Goal: Communication & Community: Participate in discussion

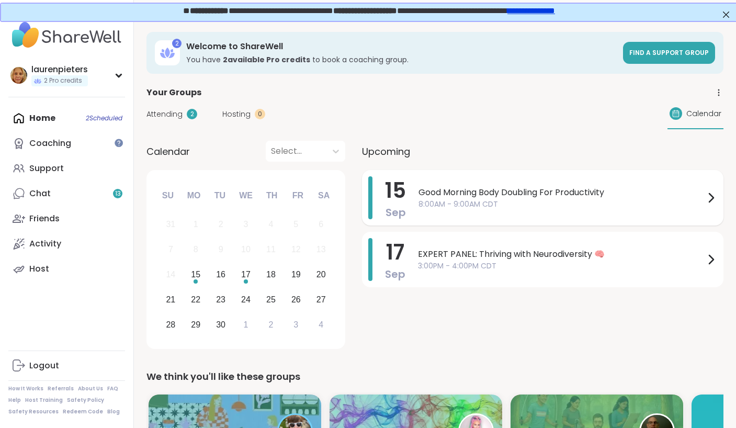
click at [539, 189] on span "Good Morning Body Doubling For Productivity" at bounding box center [562, 192] width 286 height 13
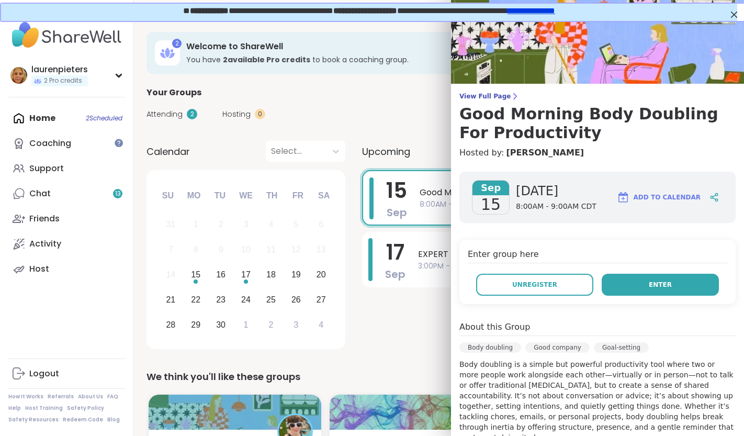
click at [628, 283] on button "Enter" at bounding box center [660, 285] width 117 height 22
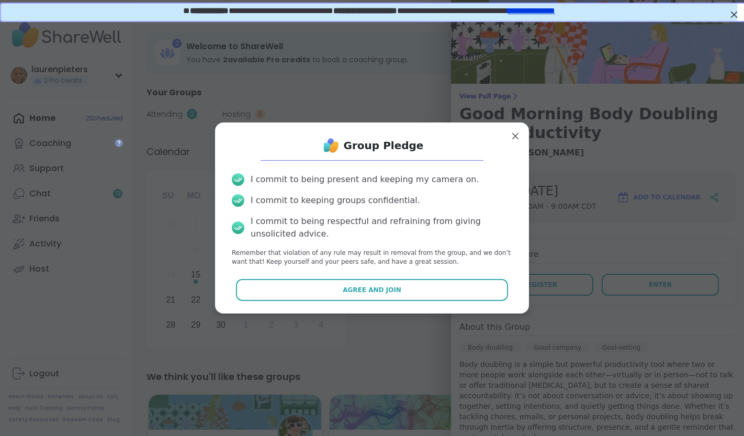
click at [346, 301] on div "Group Pledge I commit to being present and keeping my camera on. I commit to ke…" at bounding box center [371, 218] width 297 height 174
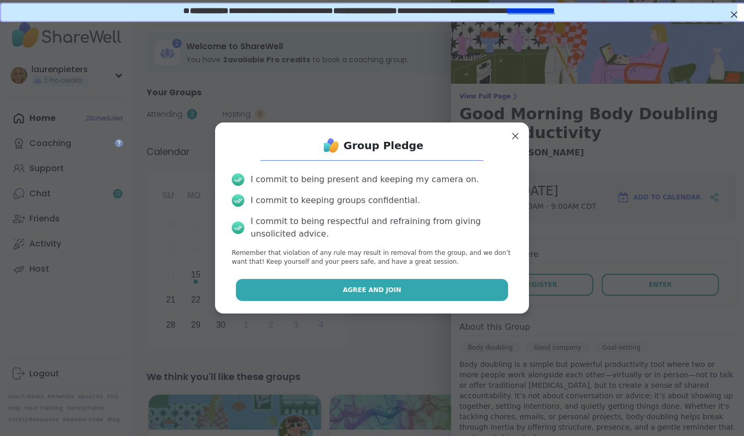
click at [328, 284] on button "Agree and Join" at bounding box center [372, 290] width 273 height 22
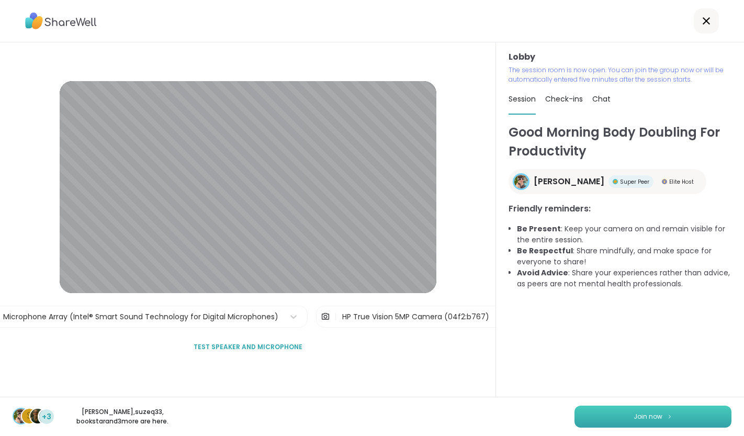
click at [643, 412] on span "Join now" at bounding box center [648, 416] width 29 height 9
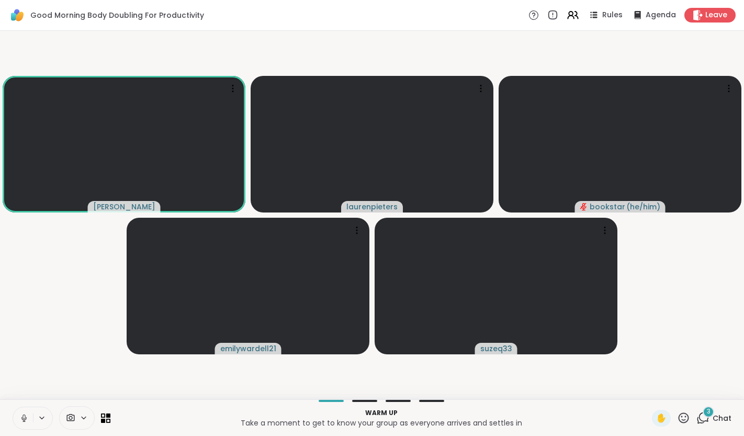
click at [676, 303] on video-player-container "Adrienne_QueenOfTheDawn laurenpieters bookstar ( he/him ) emilywardell21 suzeq33" at bounding box center [372, 215] width 732 height 360
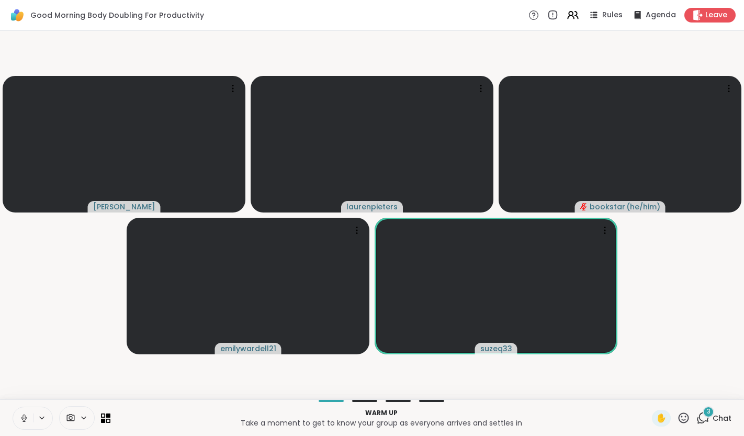
click at [703, 416] on div "3" at bounding box center [709, 412] width 12 height 12
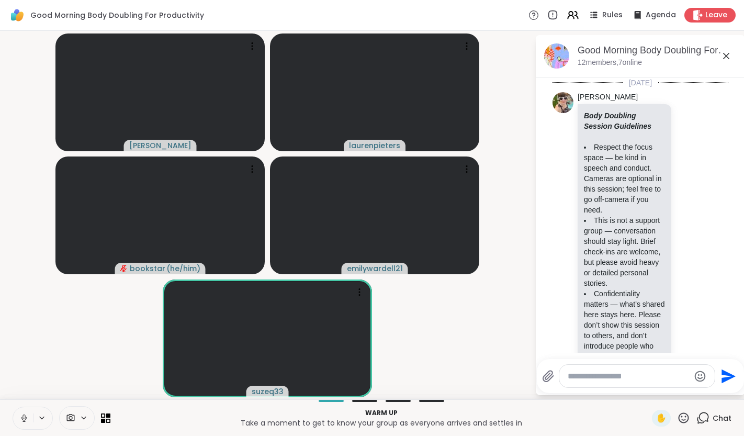
scroll to position [517, 0]
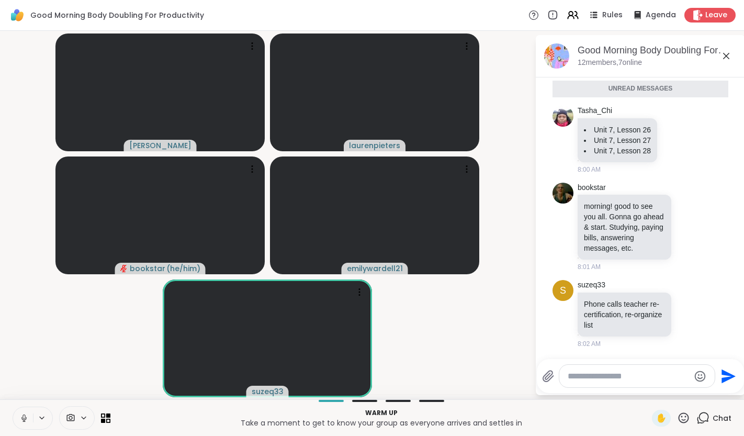
click at [605, 376] on textarea "Type your message" at bounding box center [629, 376] width 122 height 10
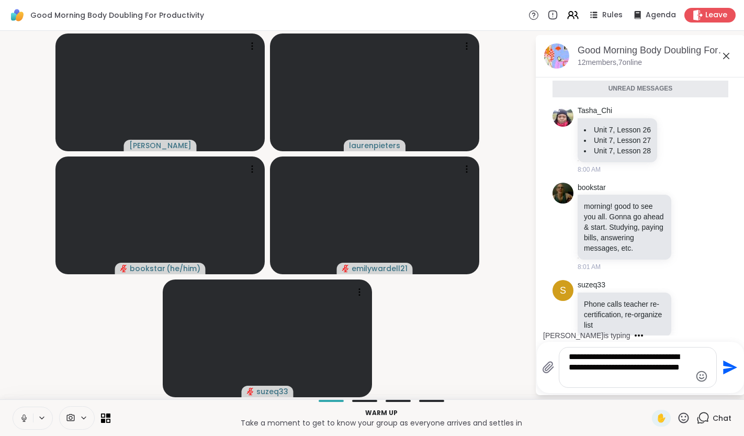
type textarea "**********"
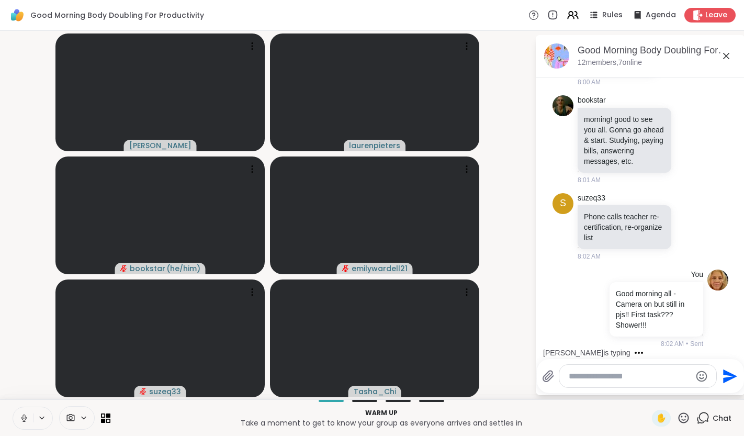
scroll to position [667, 0]
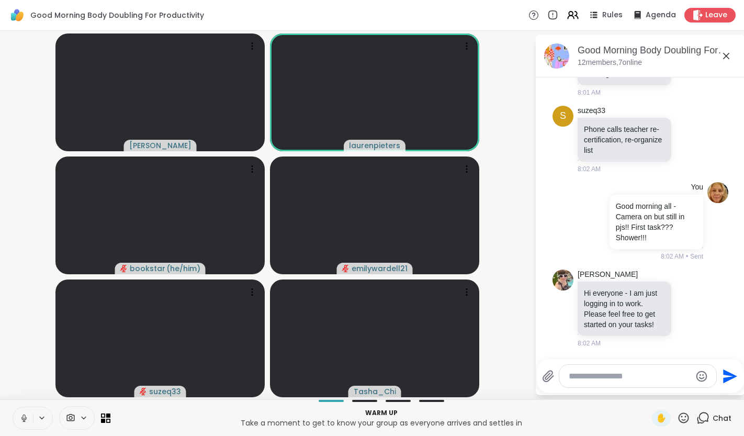
click at [23, 413] on icon at bounding box center [23, 417] width 9 height 9
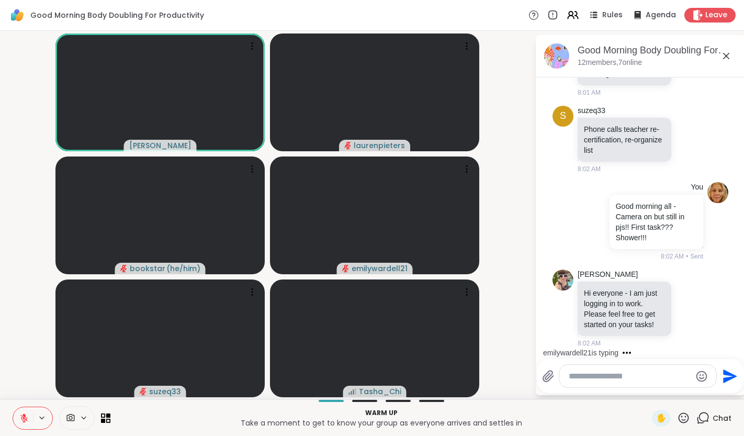
click at [21, 418] on icon at bounding box center [23, 418] width 7 height 7
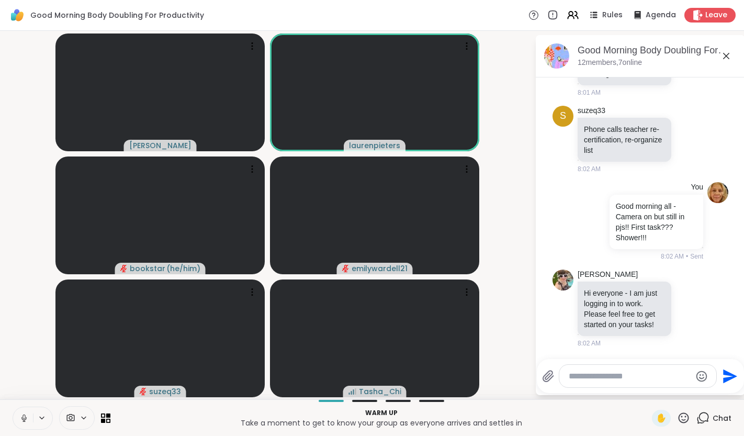
click at [21, 420] on icon at bounding box center [23, 417] width 9 height 9
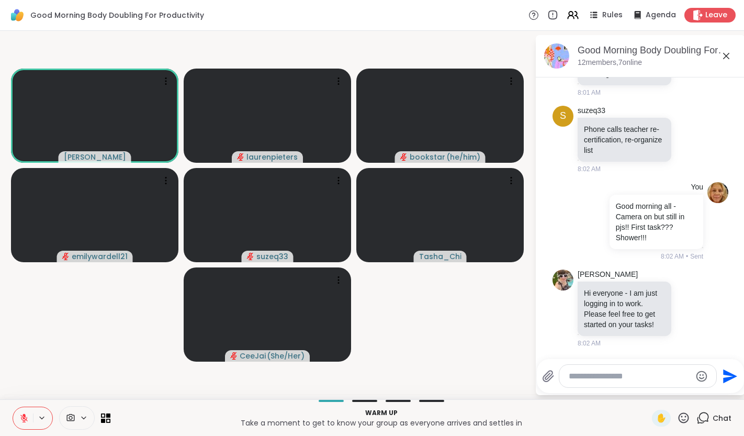
click at [615, 376] on textarea "Type your message" at bounding box center [630, 376] width 122 height 10
type textarea "**********"
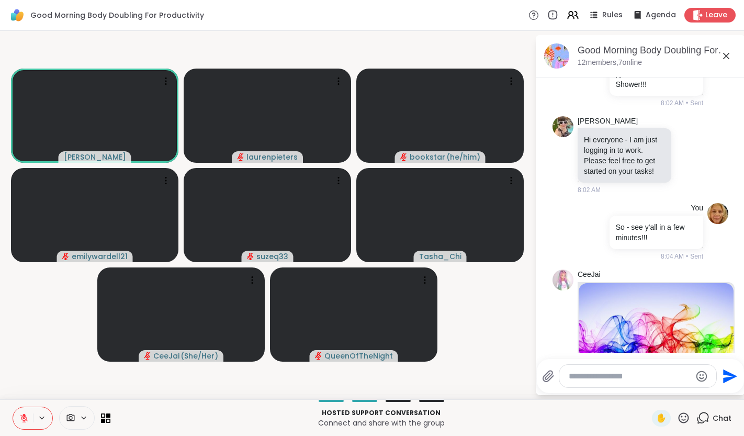
scroll to position [800, 0]
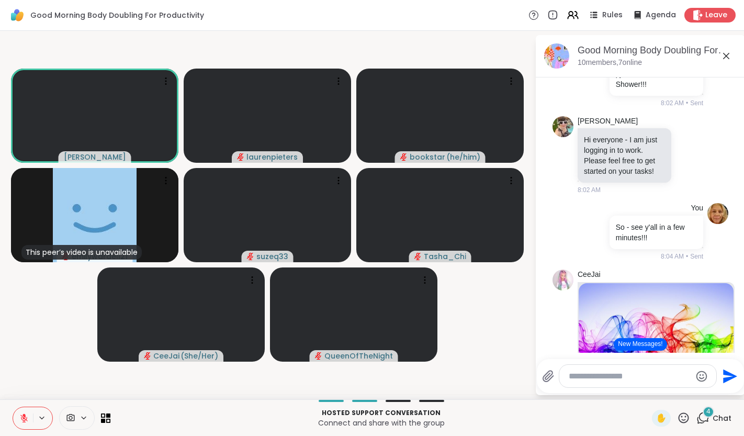
click at [644, 345] on button "New Messages!" at bounding box center [640, 344] width 53 height 13
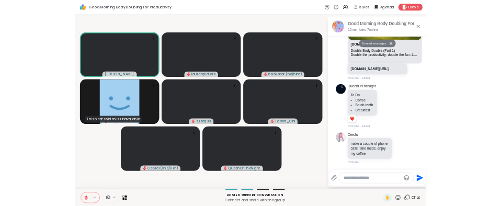
scroll to position [1511, 0]
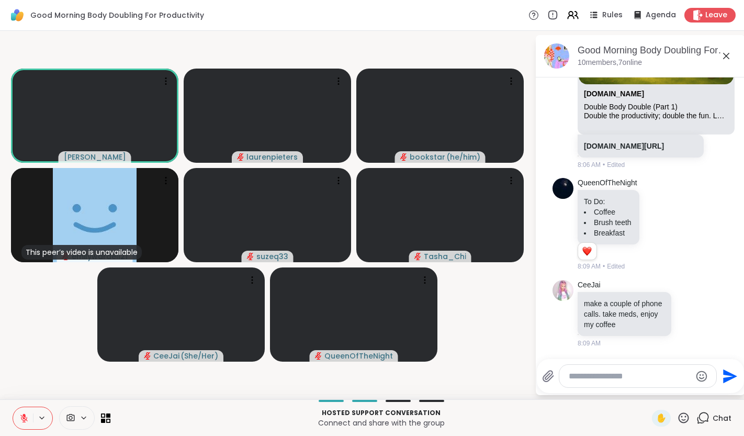
click at [677, 416] on icon at bounding box center [683, 417] width 13 height 13
click at [671, 390] on span "👍" at bounding box center [676, 390] width 10 height 13
click at [677, 416] on icon at bounding box center [683, 417] width 13 height 13
click at [721, 389] on div "🎉" at bounding box center [722, 390] width 19 height 17
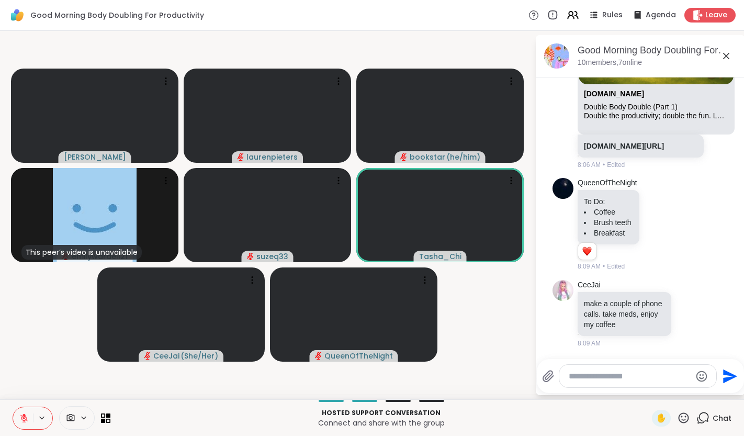
click at [23, 418] on icon at bounding box center [23, 418] width 7 height 7
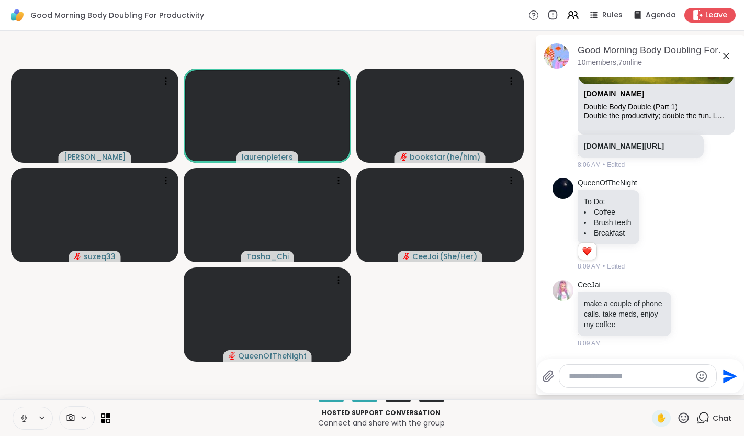
click at [21, 416] on icon at bounding box center [23, 417] width 9 height 9
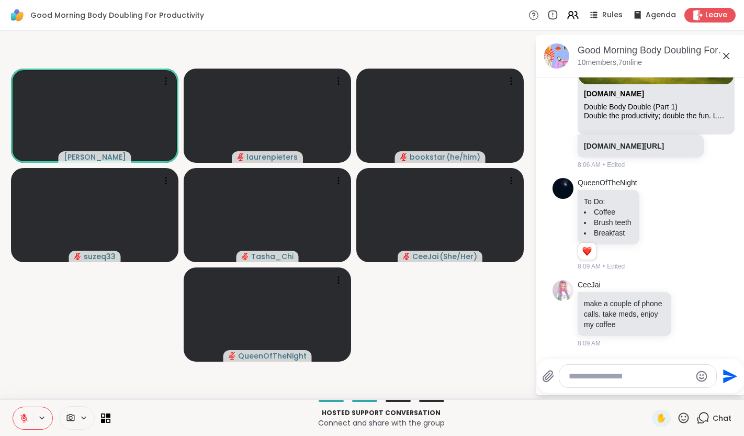
click at [725, 57] on icon at bounding box center [726, 56] width 6 height 6
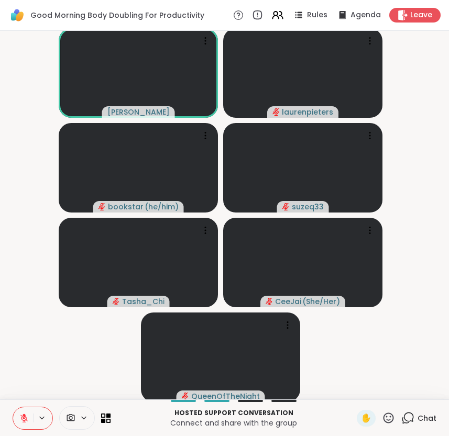
click at [382, 353] on video-player-container "Adrienne_QueenOfTheDawn laurenpieters bookstar ( he/him ) suzeq33 Tasha_Chi Cee…" at bounding box center [224, 215] width 436 height 360
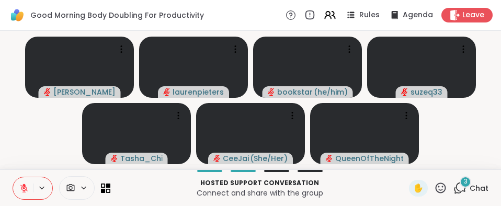
click at [464, 184] on span "3" at bounding box center [466, 181] width 4 height 9
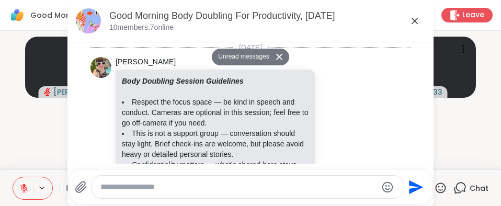
scroll to position [1381, 0]
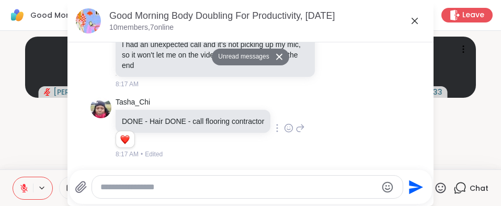
click at [284, 126] on icon at bounding box center [288, 128] width 9 height 10
click at [261, 107] on div "Select Reaction: Thumbs up" at bounding box center [265, 111] width 9 height 9
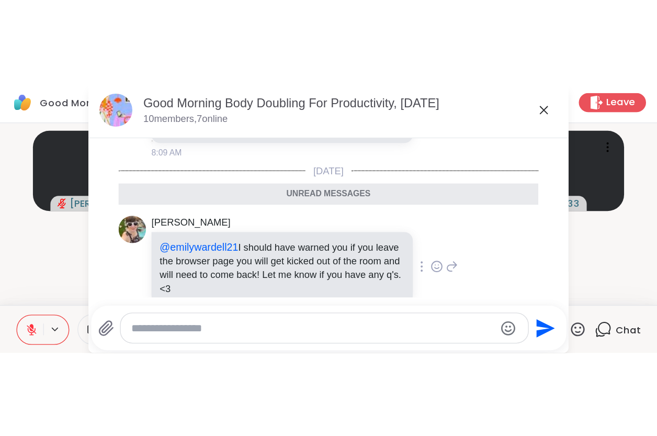
scroll to position [1120, 0]
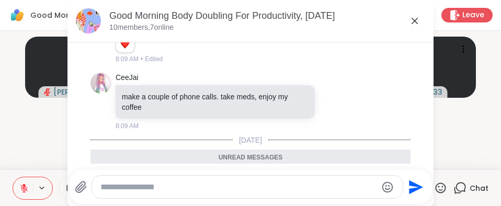
click at [184, 193] on div at bounding box center [247, 187] width 311 height 23
click at [202, 189] on textarea "Type your message" at bounding box center [238, 187] width 277 height 10
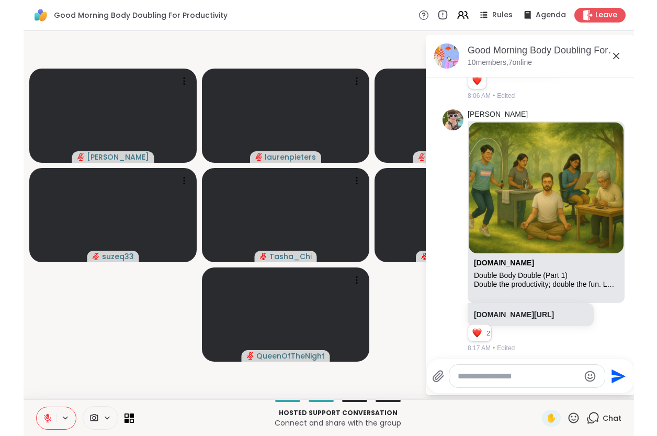
scroll to position [1475, 0]
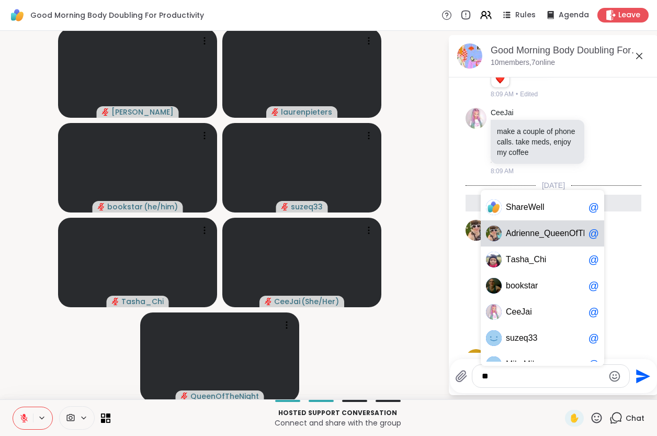
click at [543, 227] on div "A drienne_QueenOfTheD a wn @" at bounding box center [543, 233] width 124 height 26
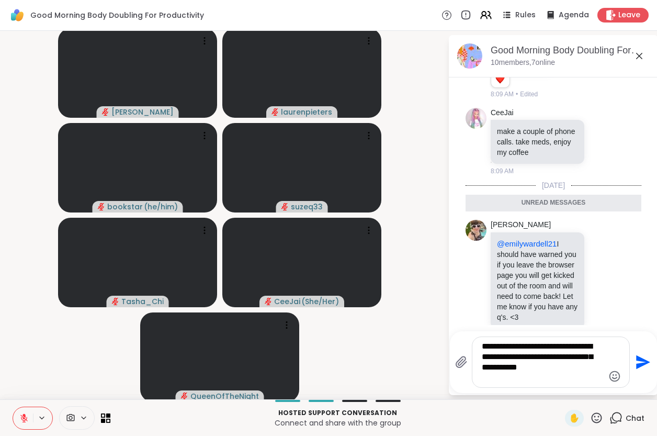
type textarea "**********"
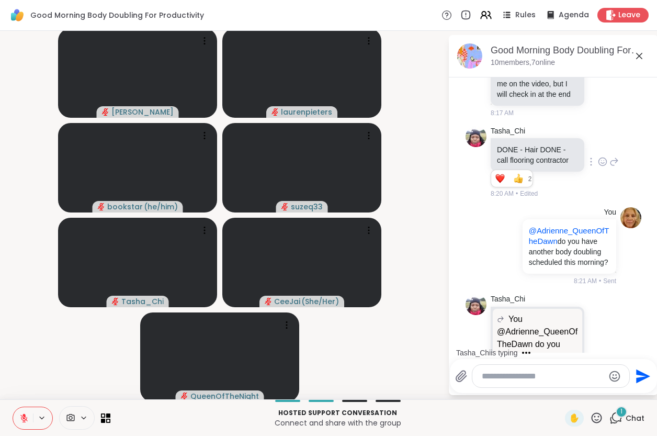
scroll to position [1898, 0]
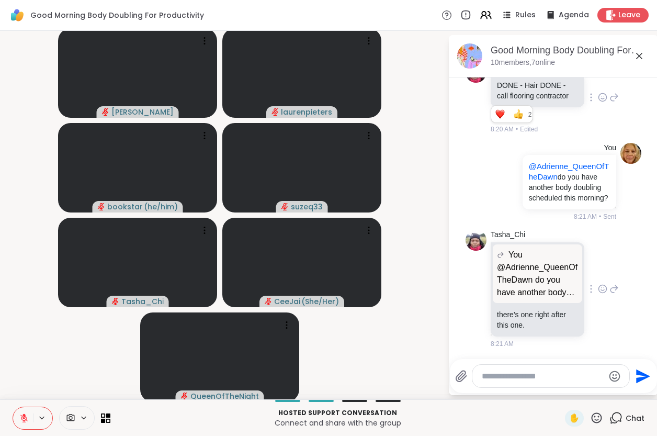
click at [512, 271] on p "@Adrienne_QueenOfTheDawn do you have another body doubling scheduled this morni…" at bounding box center [537, 280] width 81 height 38
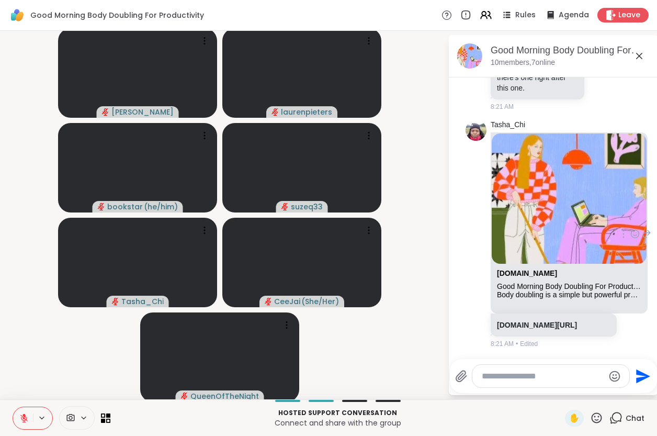
scroll to position [2156, 0]
click at [514, 375] on textarea "Type your message" at bounding box center [543, 376] width 122 height 10
type textarea "*"
type textarea "*******"
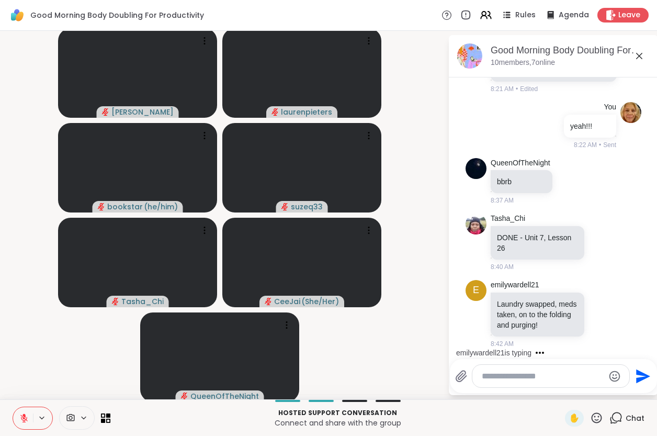
scroll to position [2411, 0]
click at [598, 312] on icon at bounding box center [602, 313] width 9 height 10
click at [598, 299] on div "Select Reaction: Heart" at bounding box center [602, 296] width 9 height 9
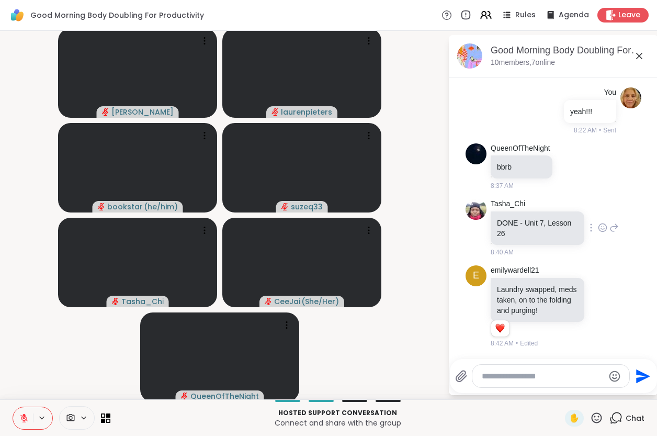
click at [598, 226] on icon at bounding box center [602, 227] width 9 height 10
click at [598, 210] on div "Select Reaction: Heart" at bounding box center [602, 210] width 9 height 9
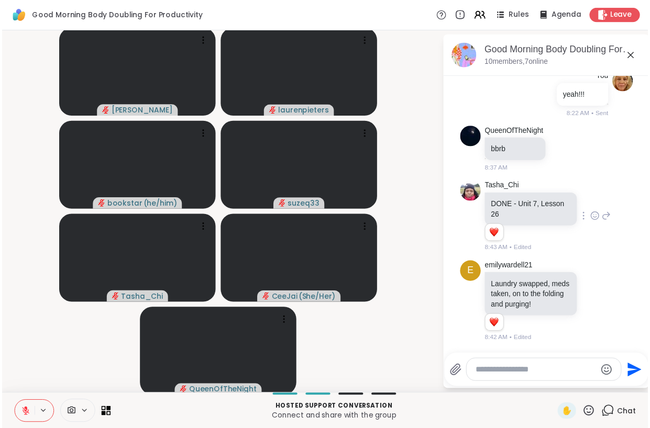
scroll to position [2441, 0]
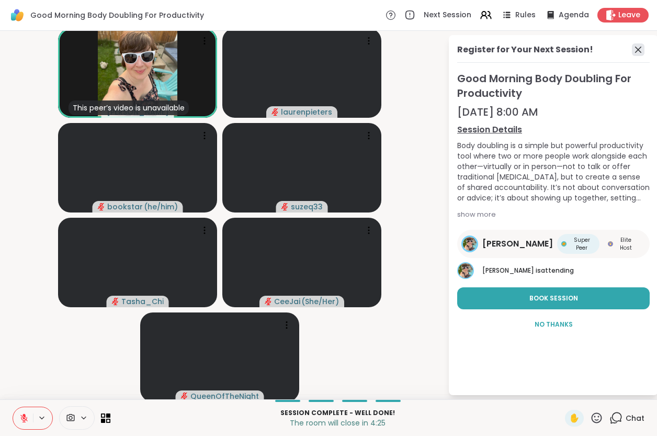
click at [632, 48] on icon at bounding box center [638, 49] width 13 height 13
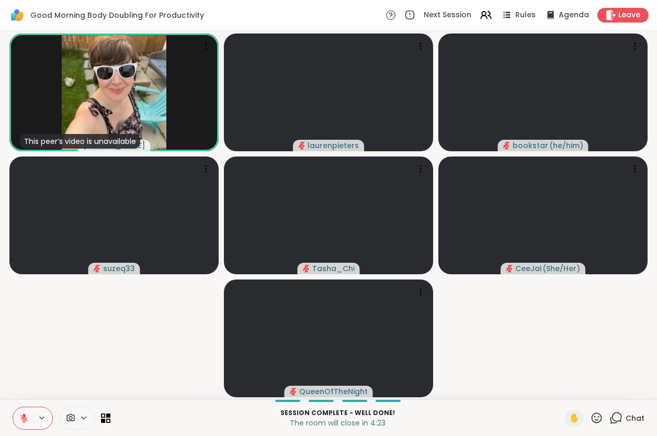
click at [20, 414] on icon at bounding box center [23, 417] width 9 height 9
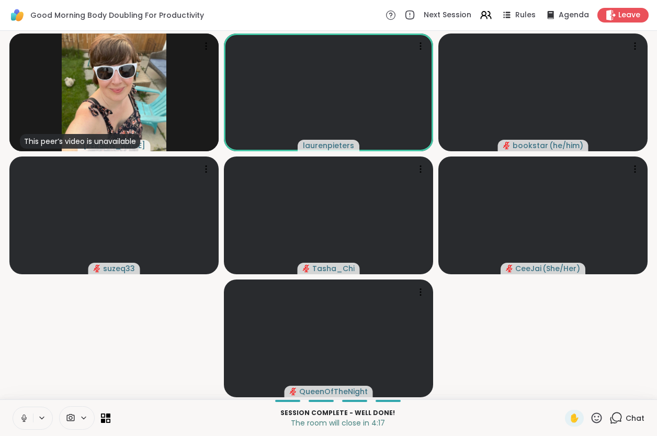
click at [28, 415] on icon at bounding box center [23, 417] width 9 height 9
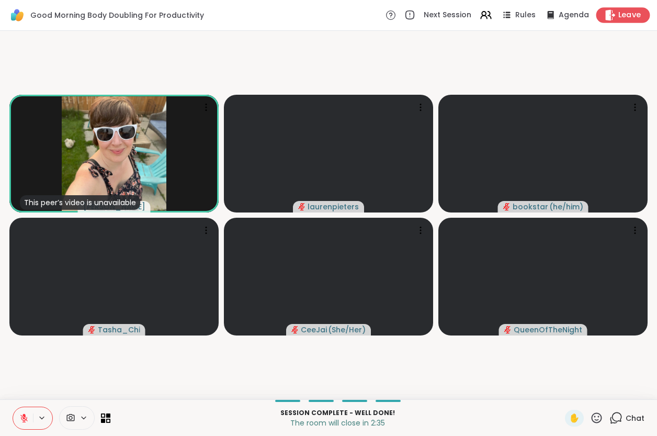
click at [619, 14] on span "Leave" at bounding box center [630, 15] width 23 height 11
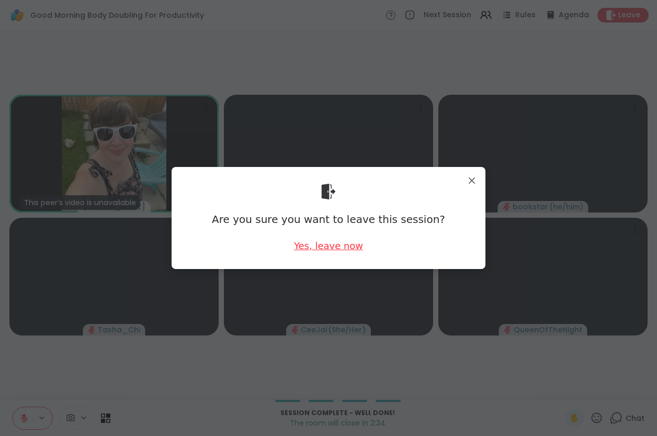
click at [308, 246] on div "Yes, leave now" at bounding box center [328, 245] width 69 height 13
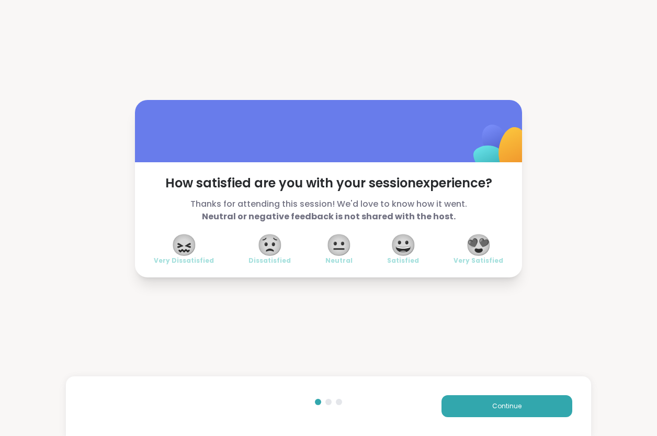
click at [478, 249] on span "😍" at bounding box center [479, 245] width 26 height 19
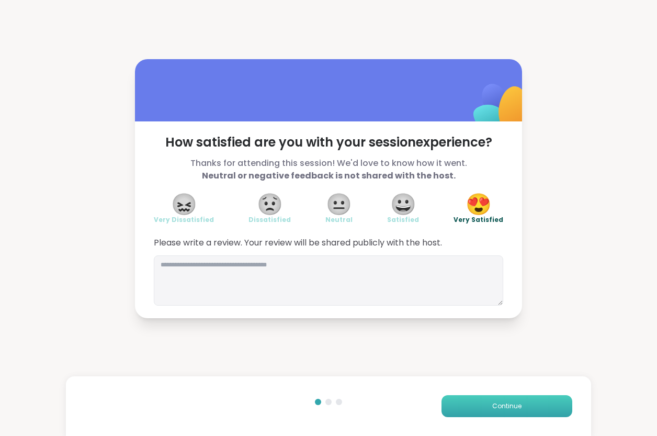
click at [507, 406] on span "Continue" at bounding box center [507, 405] width 29 height 9
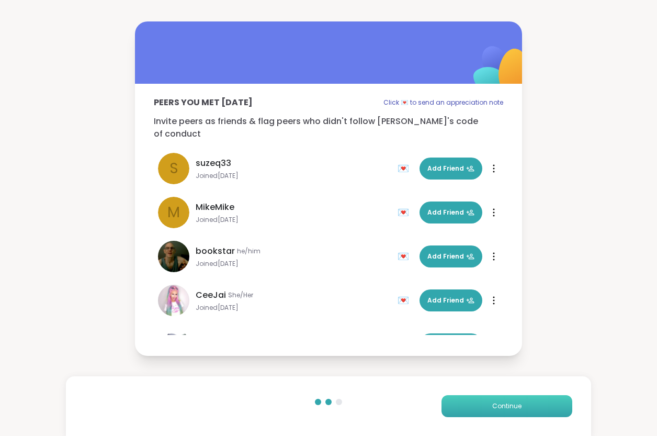
click at [507, 406] on span "Continue" at bounding box center [507, 405] width 29 height 9
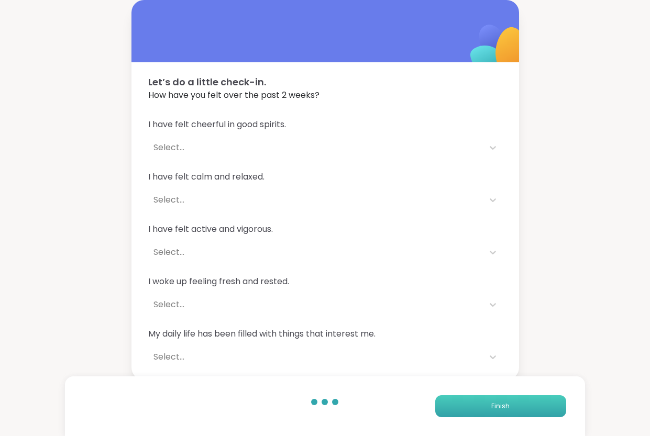
click at [507, 406] on span "Finish" at bounding box center [500, 405] width 18 height 9
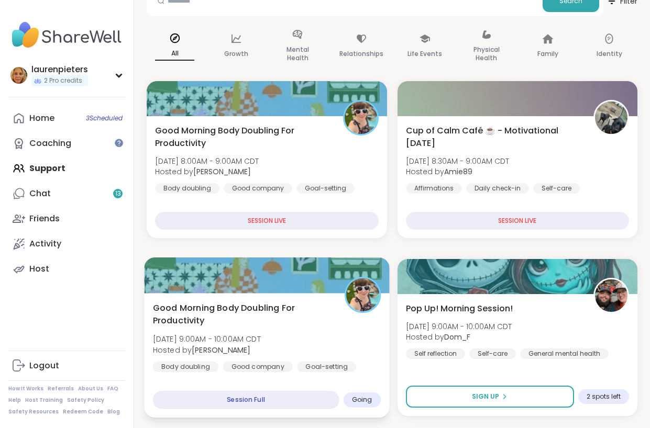
scroll to position [157, 0]
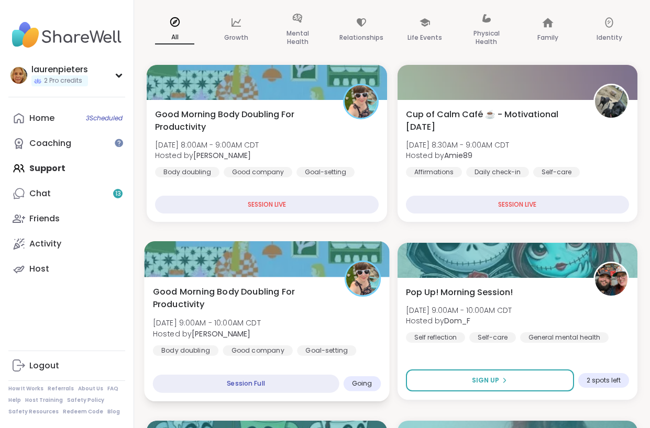
click at [244, 291] on span "Good Morning Body Doubling For Productivity" at bounding box center [243, 298] width 180 height 26
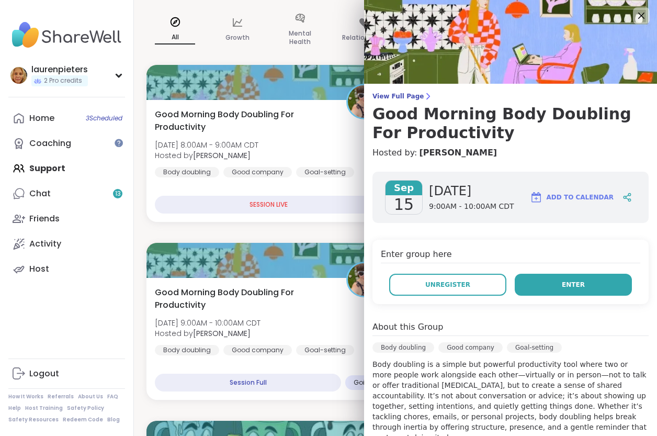
click at [576, 288] on button "Enter" at bounding box center [573, 285] width 117 height 22
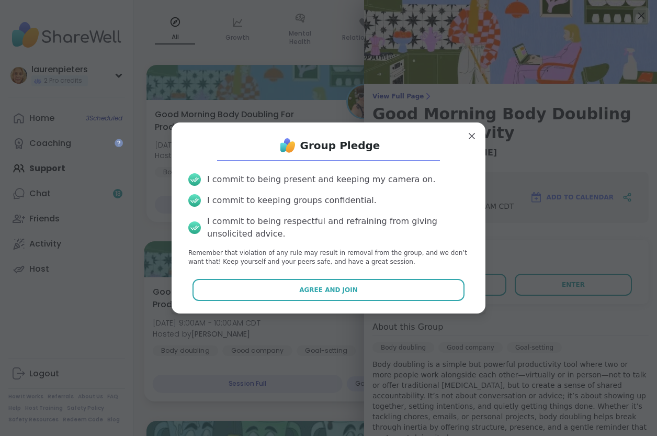
drag, startPoint x: 259, startPoint y: 293, endPoint x: 291, endPoint y: 299, distance: 32.4
click at [260, 293] on button "Agree and Join" at bounding box center [329, 290] width 273 height 22
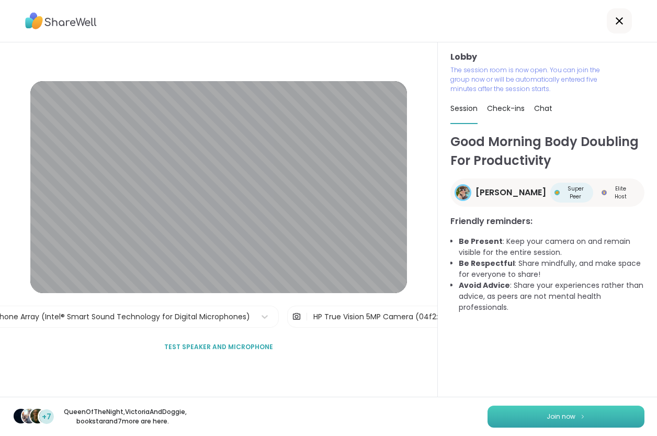
click at [556, 412] on span "Join now" at bounding box center [561, 416] width 29 height 9
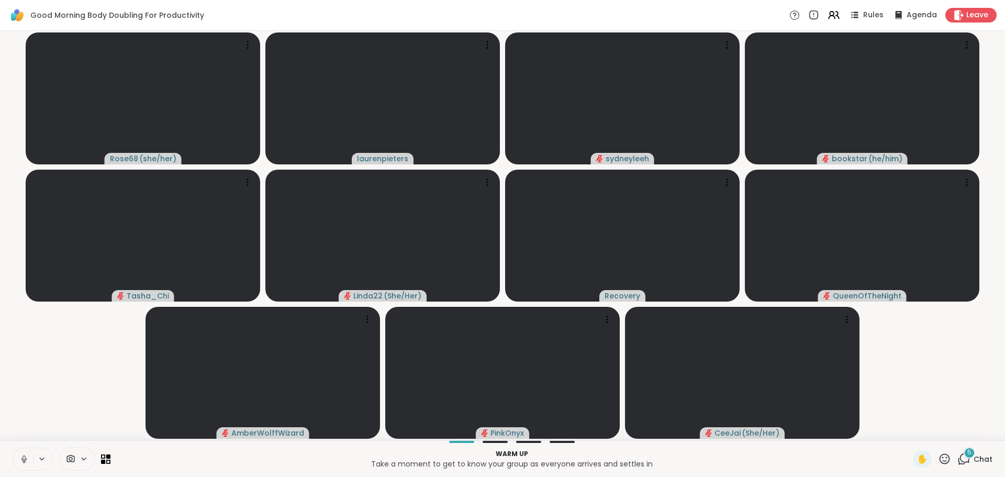
drag, startPoint x: 23, startPoint y: 459, endPoint x: 104, endPoint y: 469, distance: 82.3
click at [23, 435] on icon at bounding box center [23, 458] width 9 height 9
click at [736, 435] on icon at bounding box center [963, 458] width 13 height 13
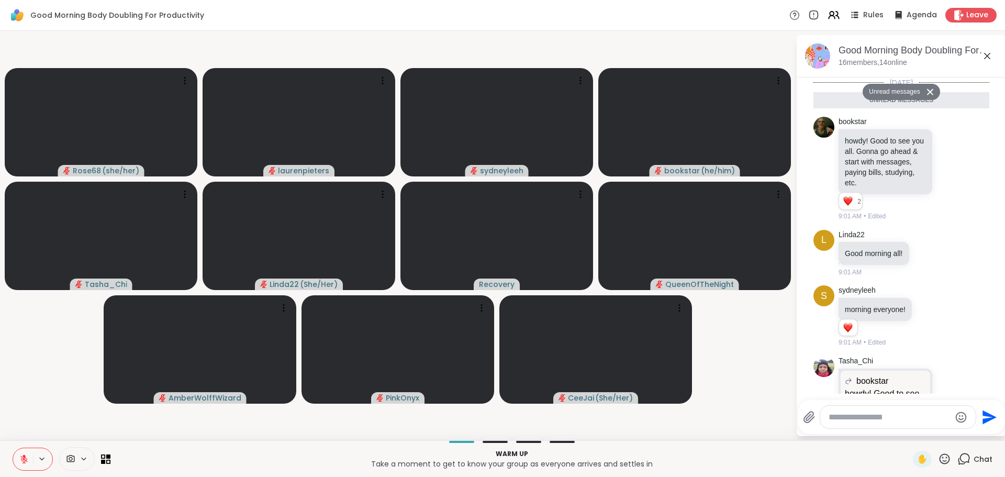
scroll to position [239, 0]
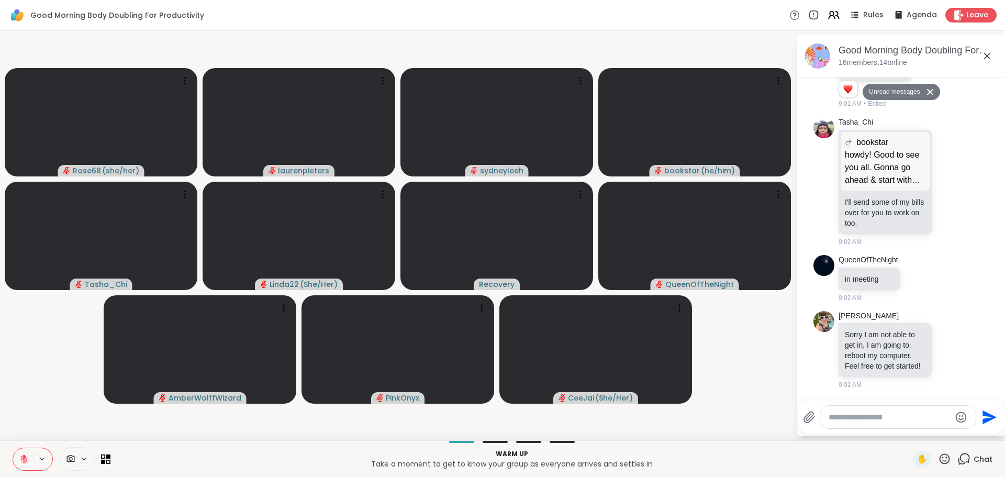
click at [736, 416] on textarea "Type your message" at bounding box center [890, 417] width 122 height 10
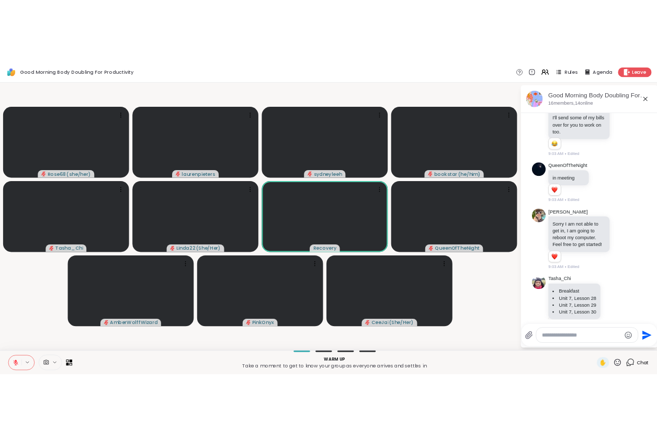
scroll to position [376, 0]
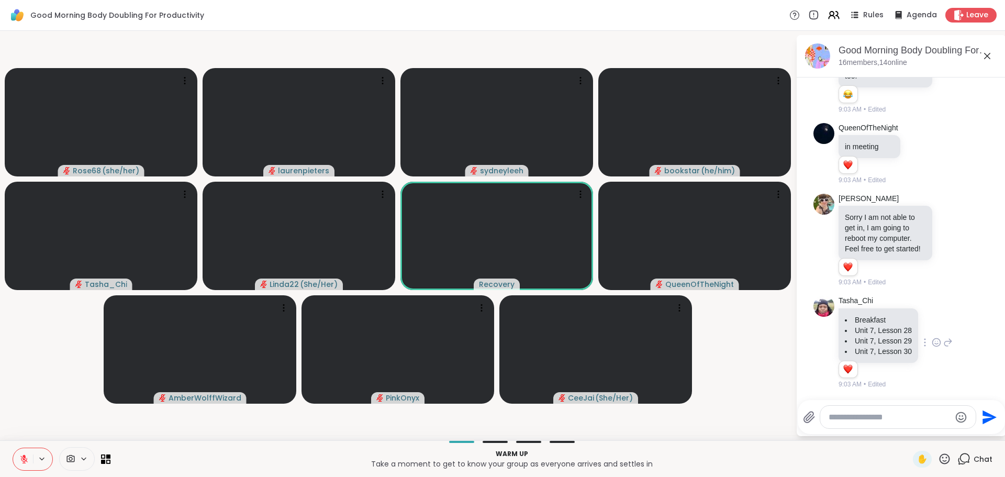
click at [736, 343] on icon at bounding box center [936, 342] width 9 height 10
click at [736, 323] on div "Select Reaction: Heart" at bounding box center [936, 325] width 9 height 9
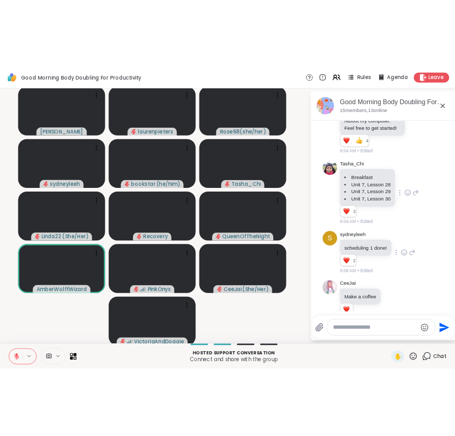
scroll to position [558, 0]
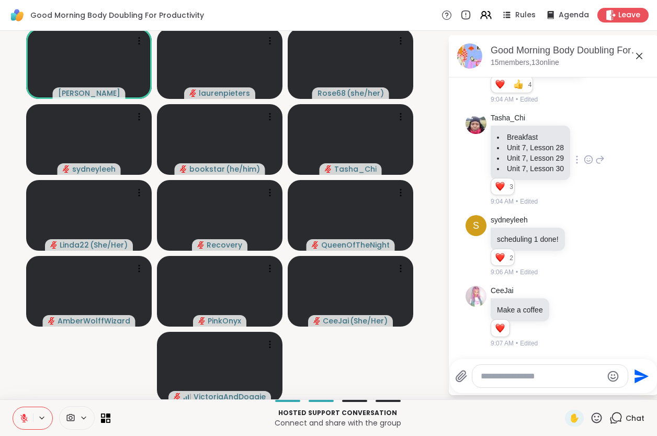
drag, startPoint x: 502, startPoint y: 377, endPoint x: 513, endPoint y: 376, distance: 10.5
click at [504, 378] on textarea "Type your message" at bounding box center [542, 376] width 122 height 10
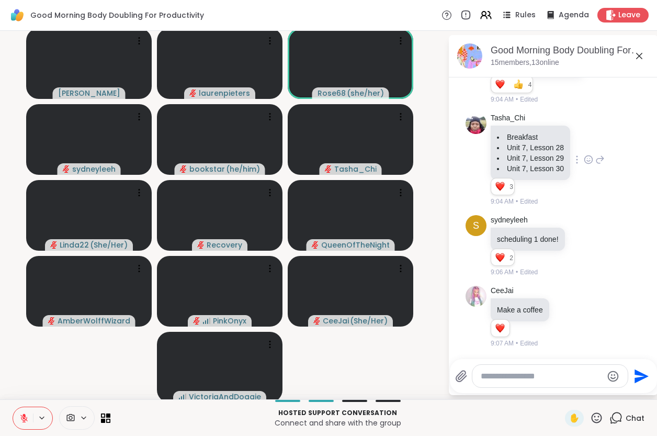
click at [633, 59] on icon at bounding box center [639, 56] width 13 height 13
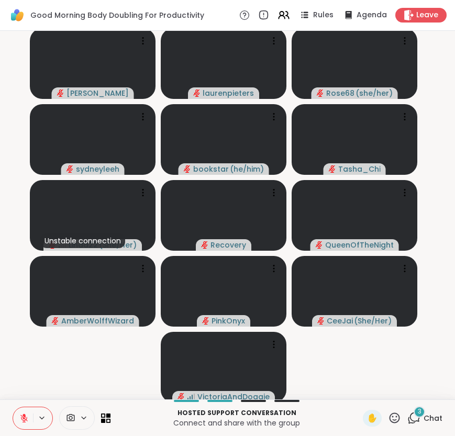
click at [418, 411] on span "3" at bounding box center [420, 411] width 4 height 9
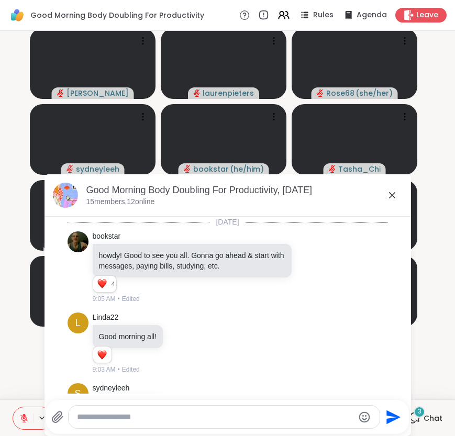
scroll to position [810, 0]
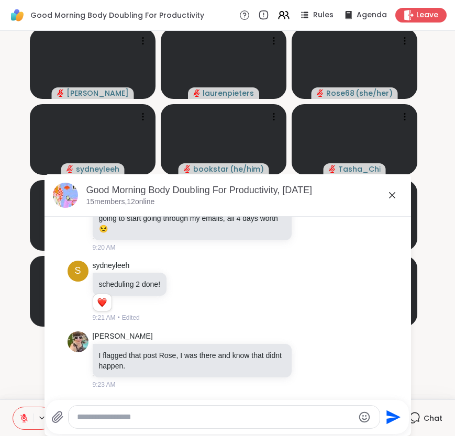
click at [134, 421] on textarea "Type your message" at bounding box center [215, 417] width 277 height 10
type textarea "**********"
drag, startPoint x: 384, startPoint y: 418, endPoint x: 397, endPoint y: 417, distance: 13.1
click at [384, 418] on icon "Send" at bounding box center [392, 417] width 17 height 17
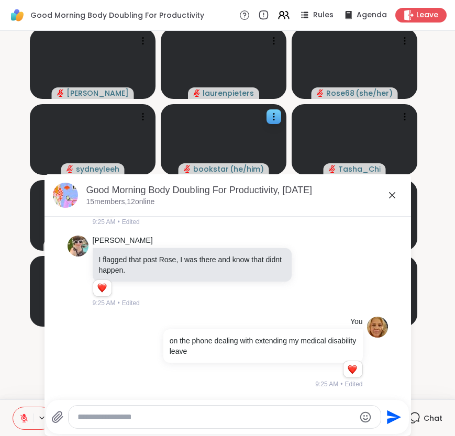
scroll to position [952, 0]
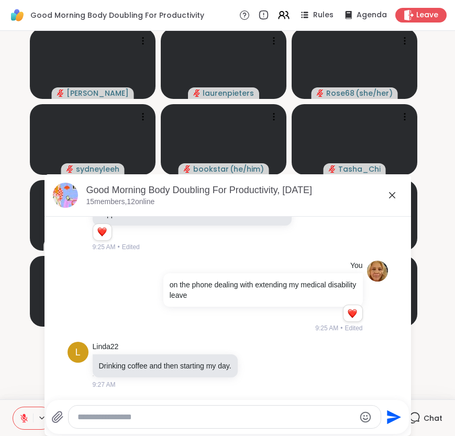
click at [203, 413] on textarea "Type your message" at bounding box center [215, 417] width 277 height 10
type textarea "**********"
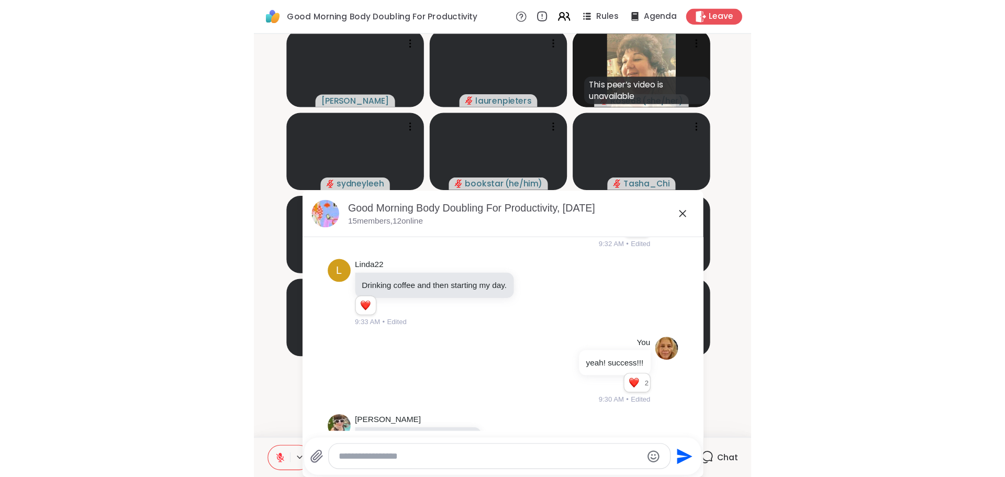
scroll to position [1184, 0]
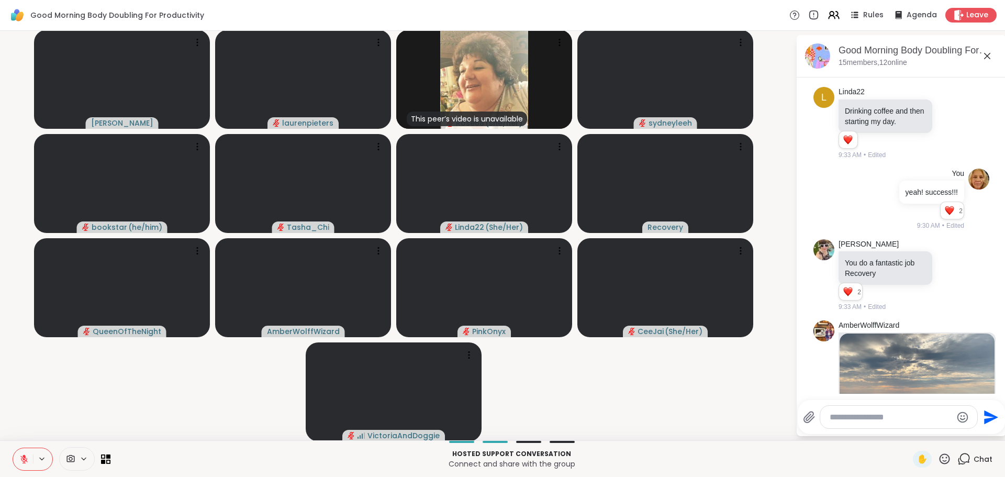
drag, startPoint x: 847, startPoint y: 417, endPoint x: 858, endPoint y: 418, distance: 11.1
click at [736, 417] on textarea "Type your message" at bounding box center [891, 417] width 122 height 10
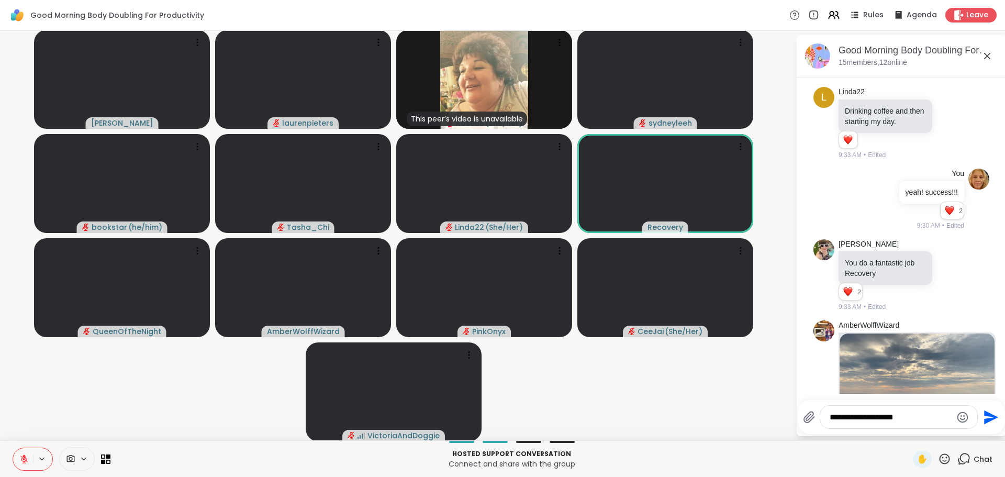
type textarea "**********"
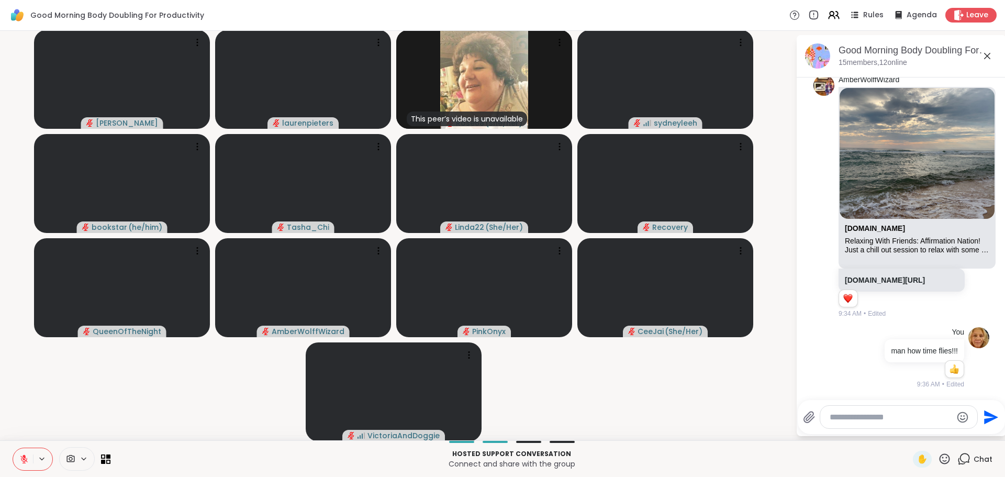
scroll to position [1538, 0]
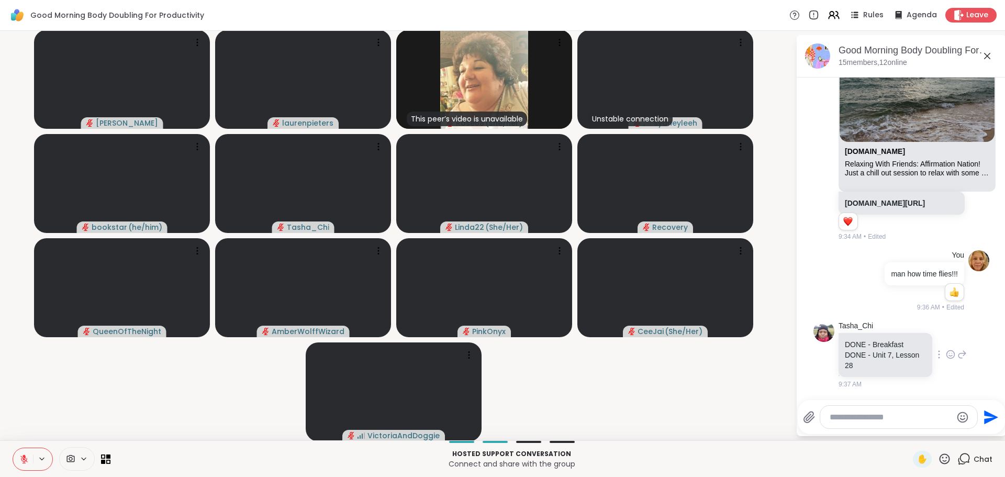
click at [736, 353] on icon at bounding box center [961, 354] width 9 height 13
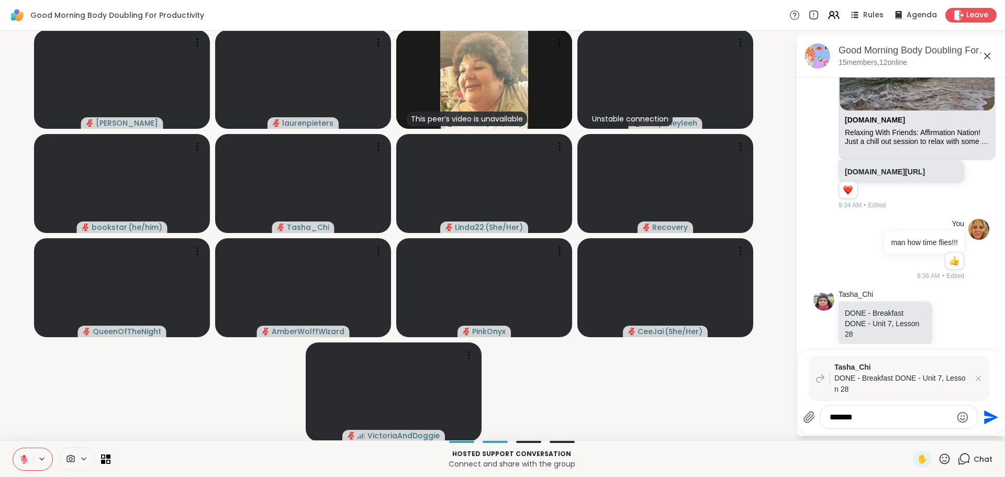
type textarea "********"
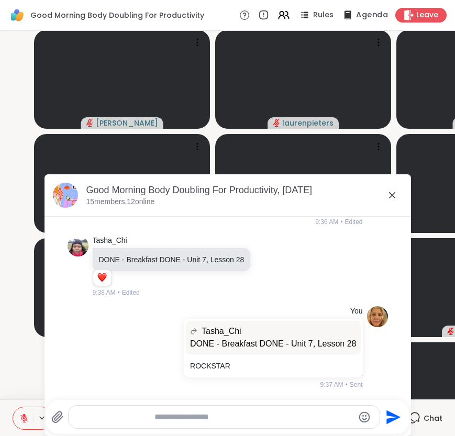
scroll to position [1604, 0]
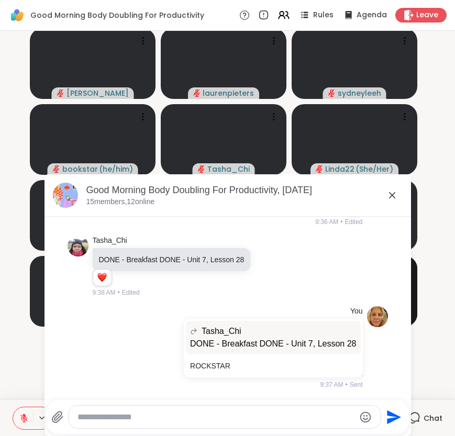
click at [386, 196] on icon at bounding box center [392, 195] width 13 height 13
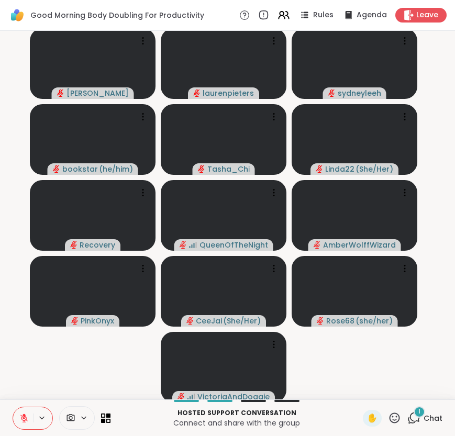
click at [423, 421] on span "Chat" at bounding box center [432, 418] width 19 height 10
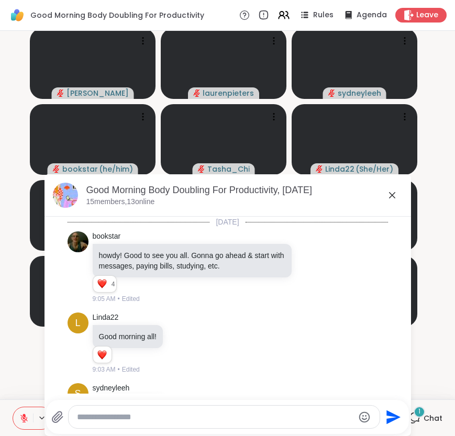
scroll to position [1714, 0]
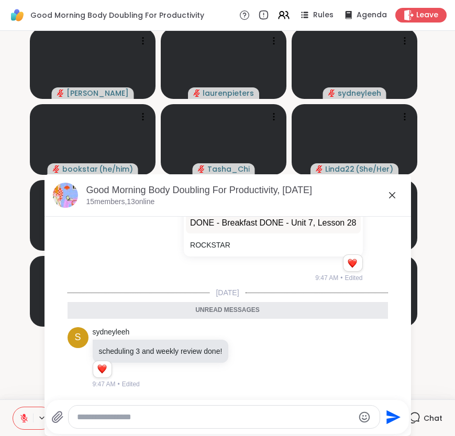
drag, startPoint x: 98, startPoint y: 409, endPoint x: 109, endPoint y: 417, distance: 13.9
click at [99, 410] on div at bounding box center [224, 417] width 311 height 23
click at [110, 417] on textarea "Type your message" at bounding box center [215, 417] width 277 height 10
type textarea "*"
type textarea "**********"
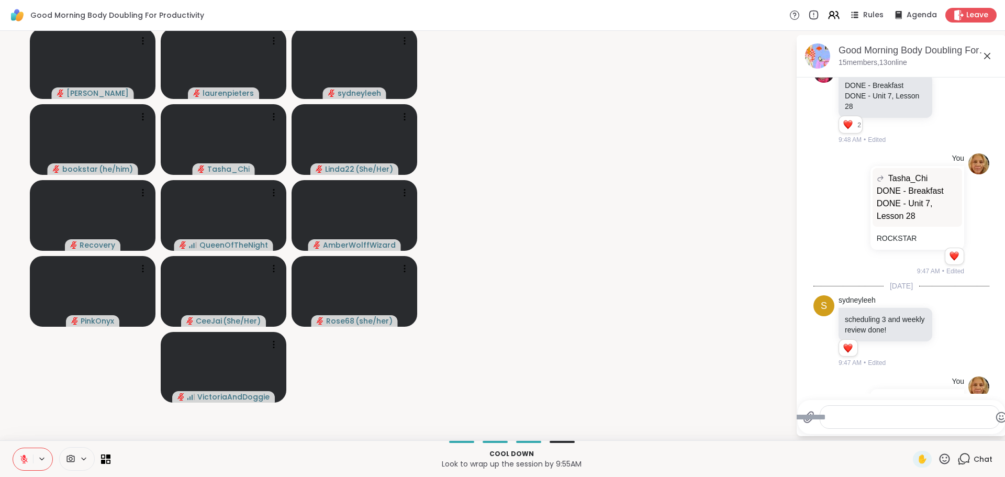
scroll to position [1853, 0]
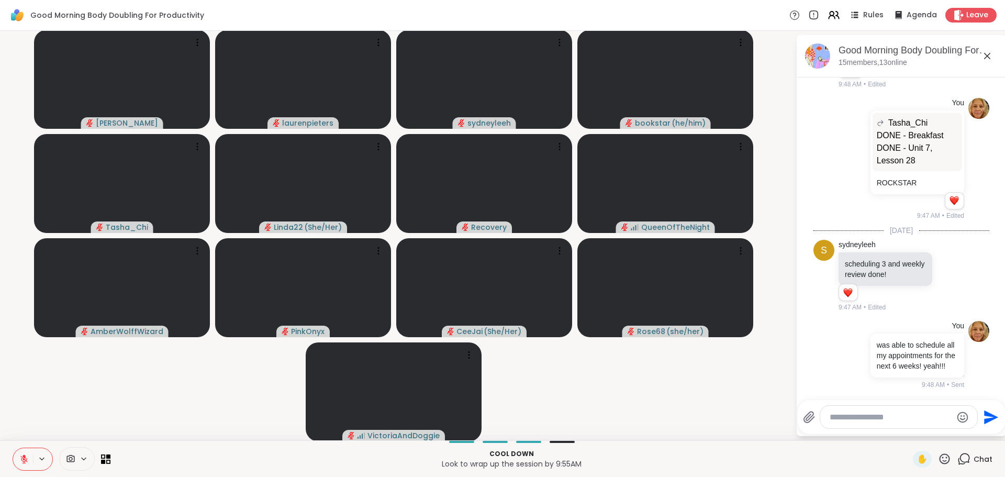
click at [736, 420] on textarea "Type your message" at bounding box center [891, 417] width 122 height 10
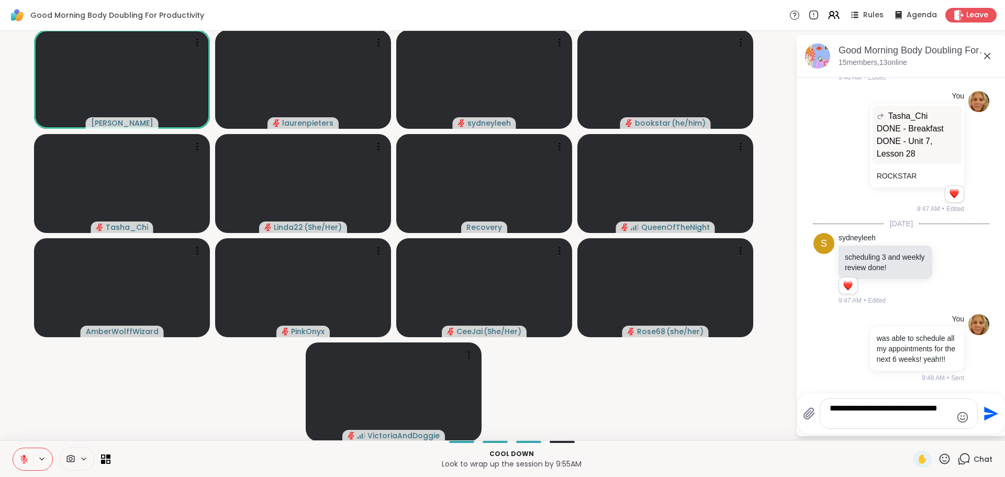
scroll to position [1860, 0]
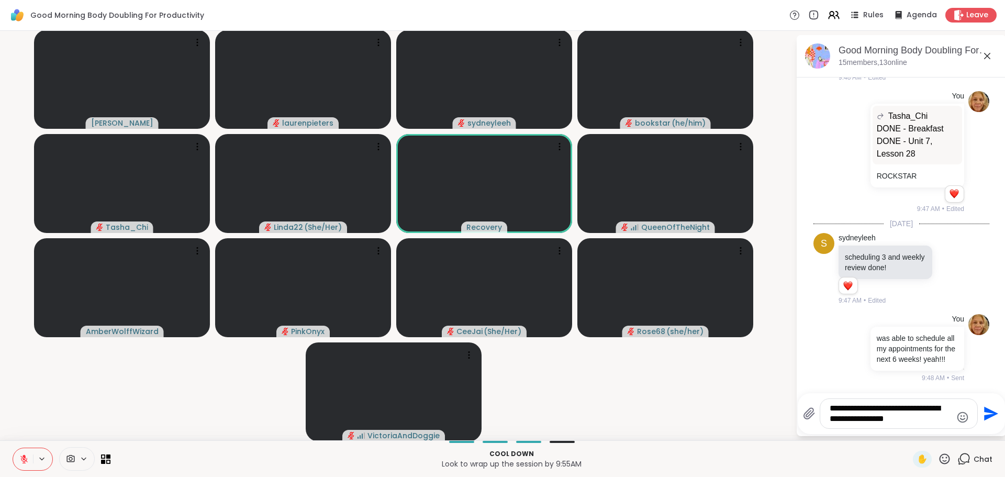
click at [671, 403] on video-player-container "Adrienne_QueenOfTheDawn laurenpieters sydneyleeh bookstar ( he/him ) Tasha_Chi …" at bounding box center [397, 235] width 783 height 401
click at [736, 419] on textarea "**********" at bounding box center [891, 413] width 122 height 21
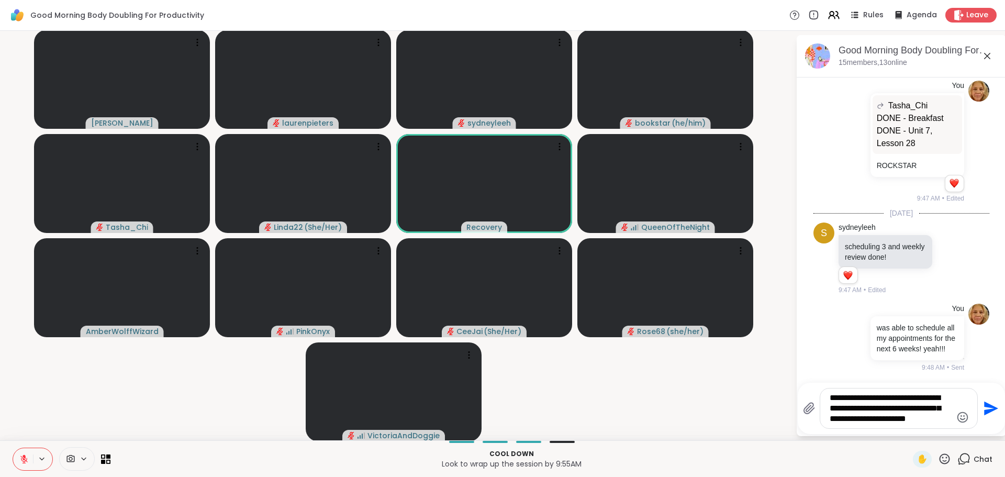
scroll to position [1881, 0]
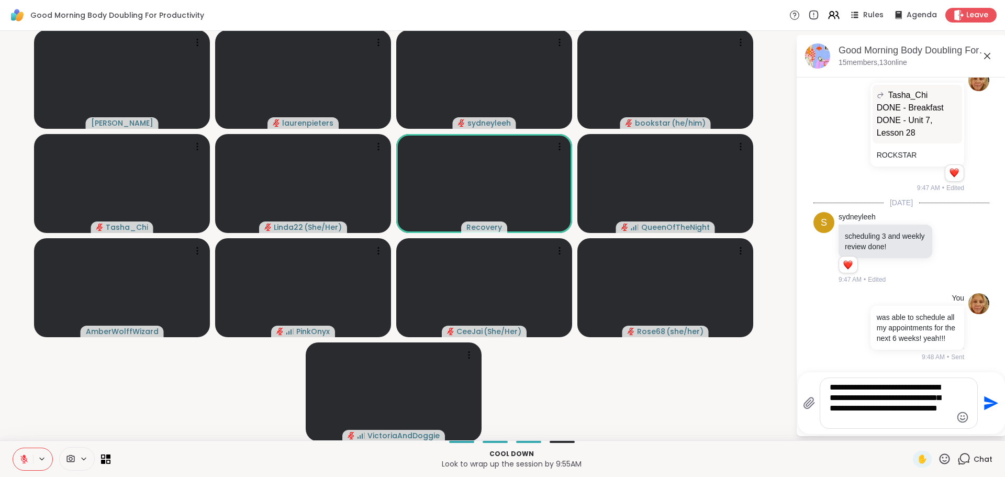
type textarea "**********"
click at [736, 405] on icon "Send" at bounding box center [991, 403] width 14 height 14
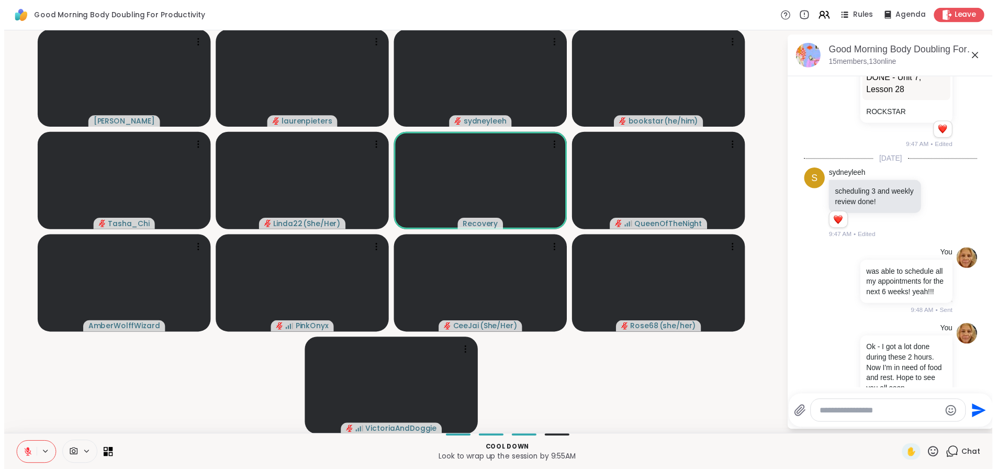
scroll to position [1951, 0]
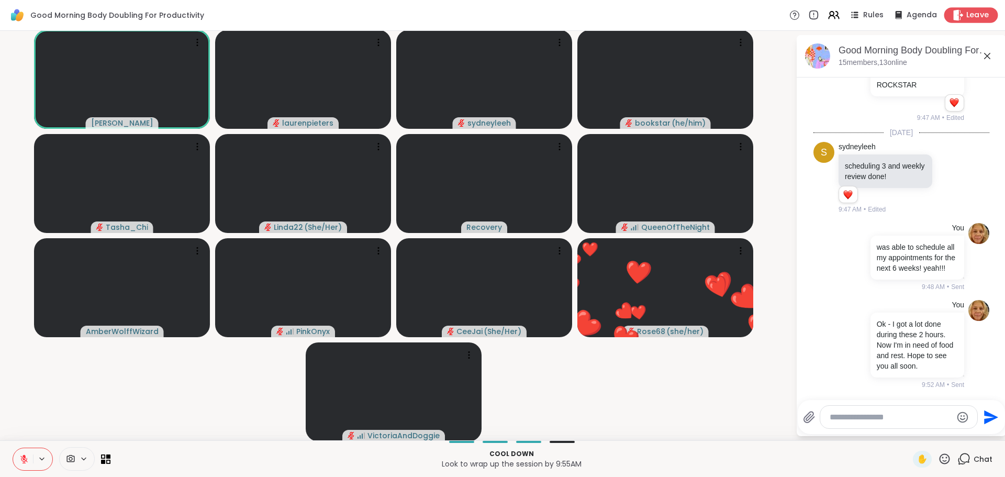
click at [736, 18] on span "Leave" at bounding box center [977, 15] width 23 height 11
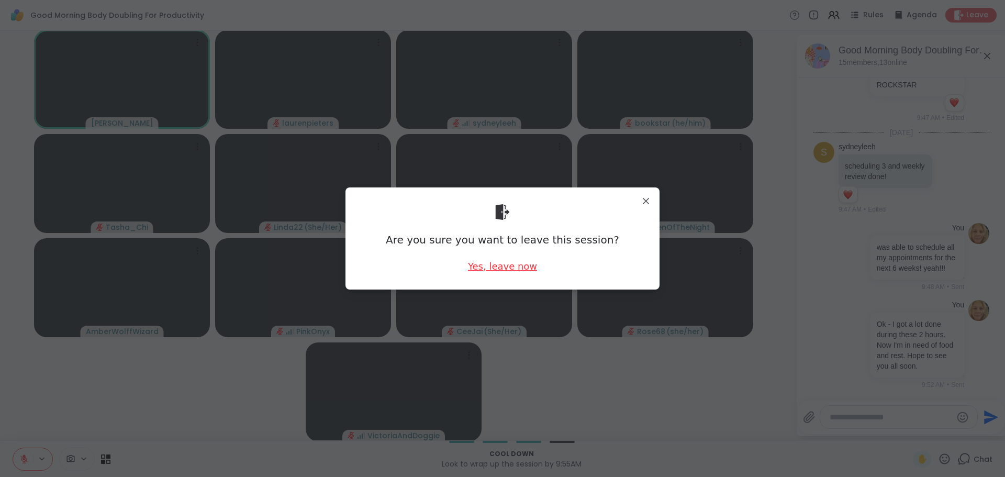
click at [493, 269] on div "Yes, leave now" at bounding box center [502, 266] width 69 height 13
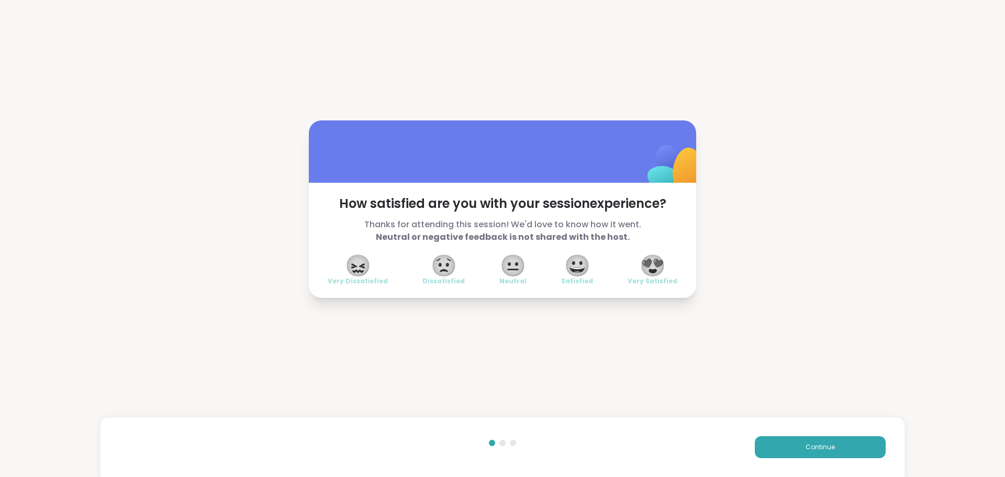
click at [642, 239] on span "Thanks for attending this session! We'd love to know how it went. Neutral or ne…" at bounding box center [503, 230] width 350 height 25
click at [644, 263] on span "😍" at bounding box center [653, 265] width 26 height 19
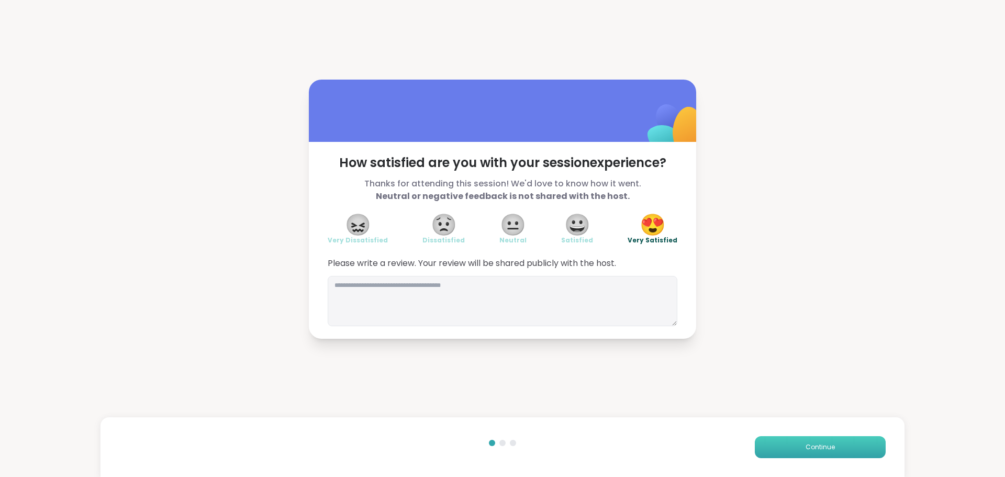
click at [736, 435] on span "Continue" at bounding box center [820, 446] width 29 height 9
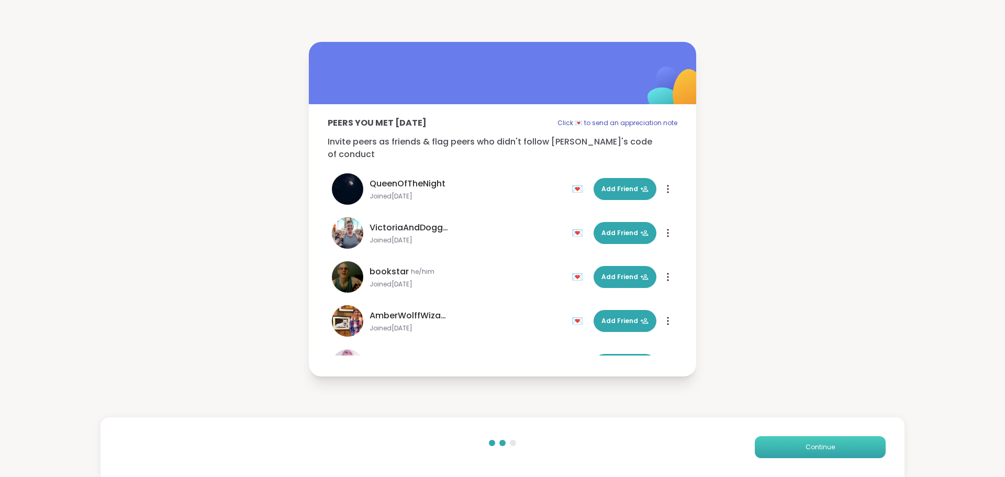
click at [736, 435] on span "Continue" at bounding box center [820, 446] width 29 height 9
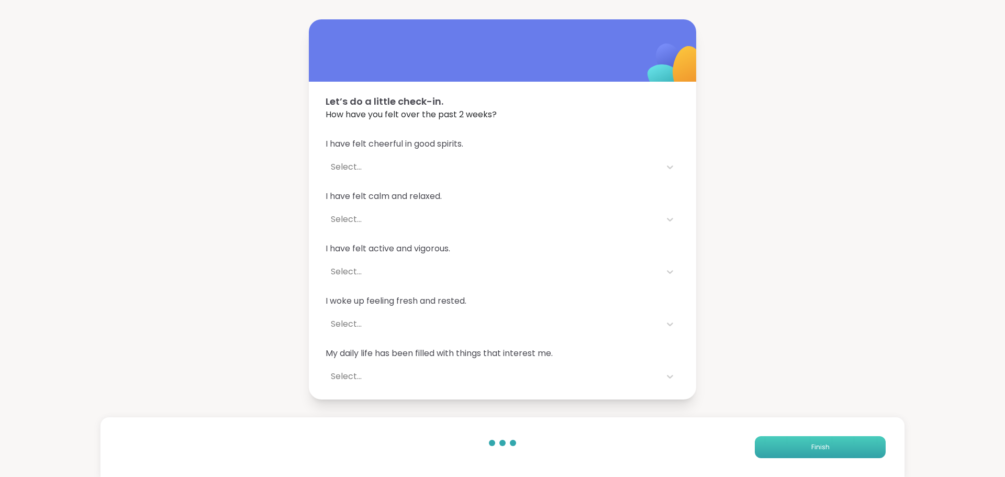
click at [736, 435] on button "Finish" at bounding box center [820, 447] width 131 height 22
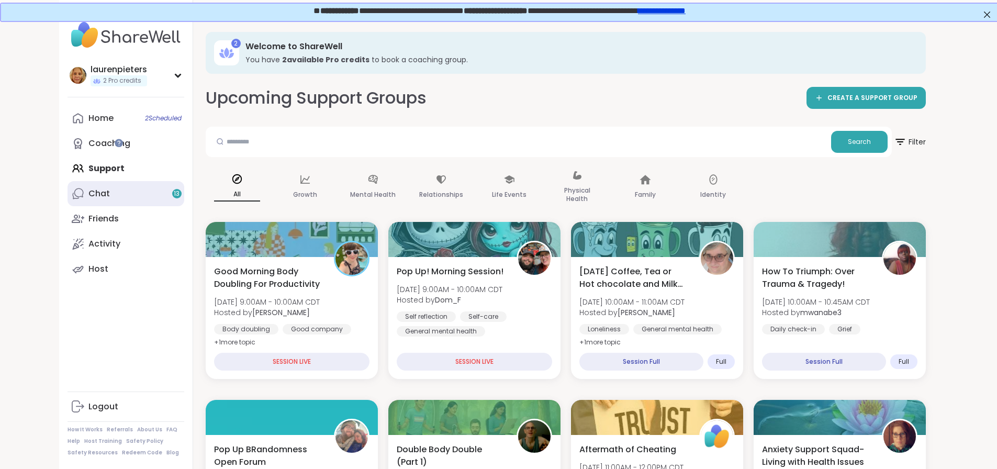
click at [68, 193] on link "Chat 13" at bounding box center [126, 193] width 117 height 25
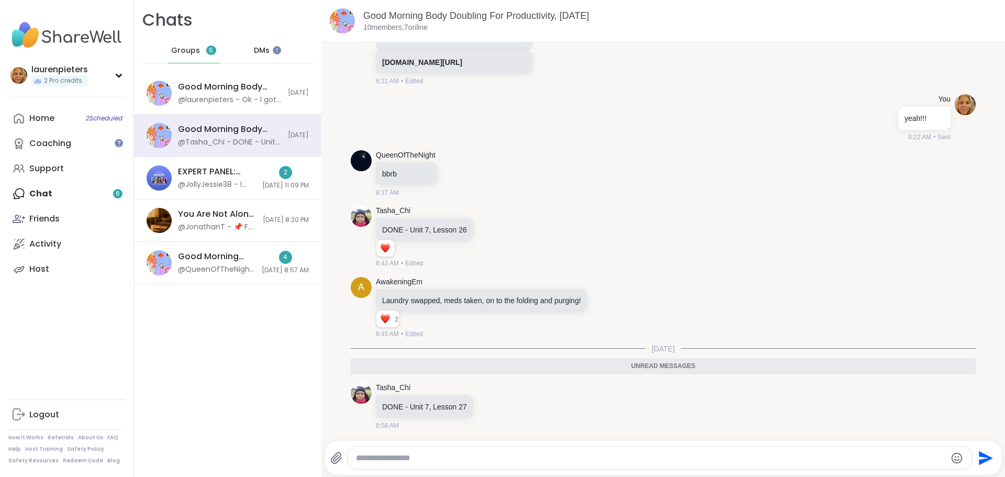
click at [255, 52] on span "DMs" at bounding box center [262, 51] width 16 height 10
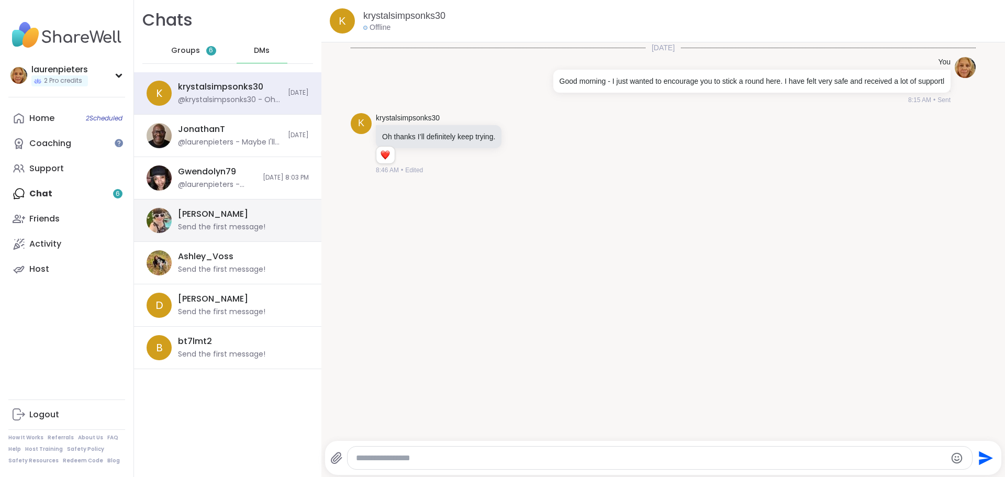
click at [259, 223] on div "Send the first message!" at bounding box center [221, 227] width 87 height 10
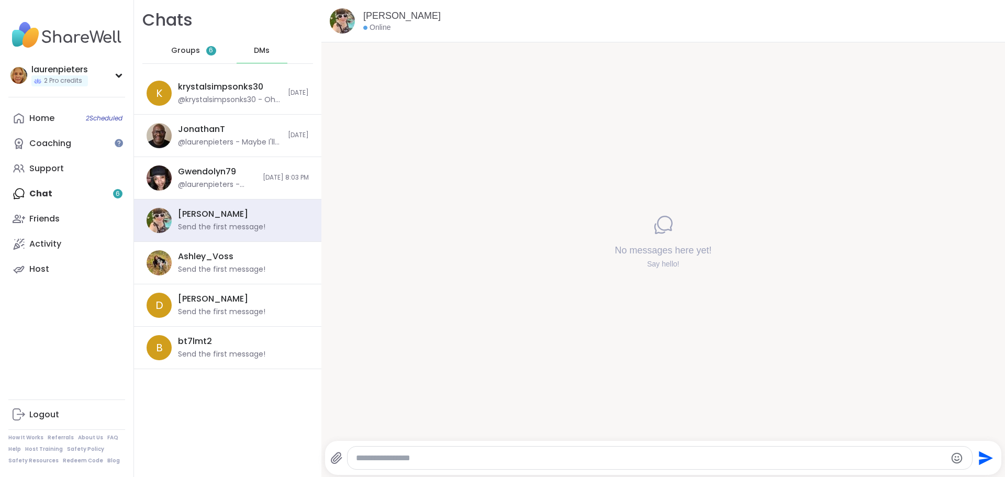
click at [518, 435] on div at bounding box center [660, 457] width 625 height 23
click at [549, 435] on textarea "Type your message" at bounding box center [651, 458] width 590 height 10
type textarea "**********"
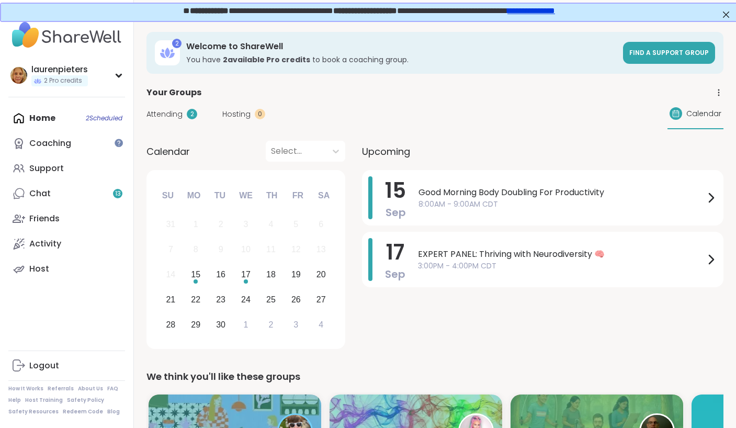
click at [76, 195] on link "Chat 13" at bounding box center [66, 193] width 117 height 25
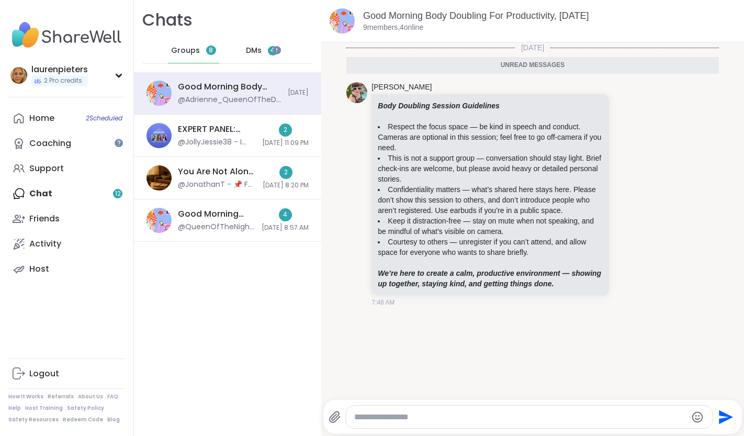
click at [254, 51] on span "DMs" at bounding box center [254, 51] width 16 height 10
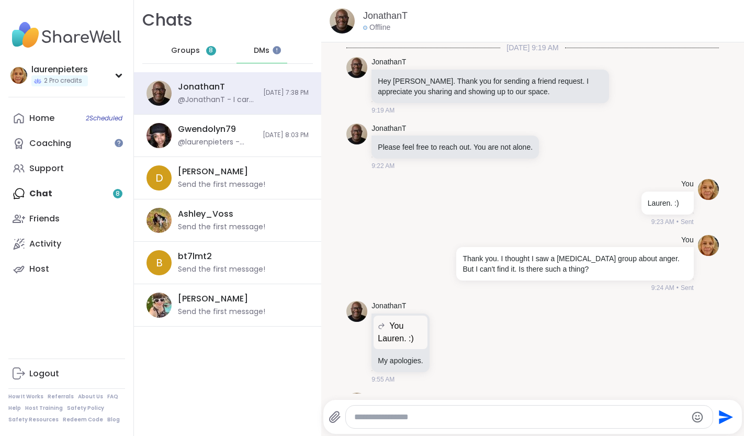
scroll to position [5206, 0]
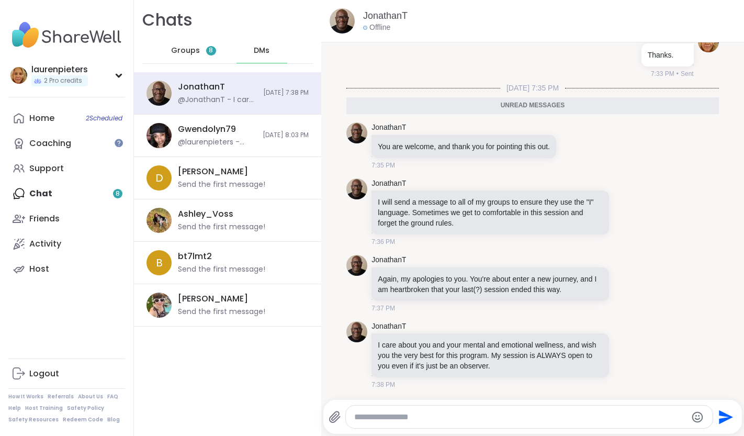
click at [434, 428] on div at bounding box center [529, 417] width 367 height 23
click at [434, 421] on textarea "Type your message" at bounding box center [520, 417] width 332 height 10
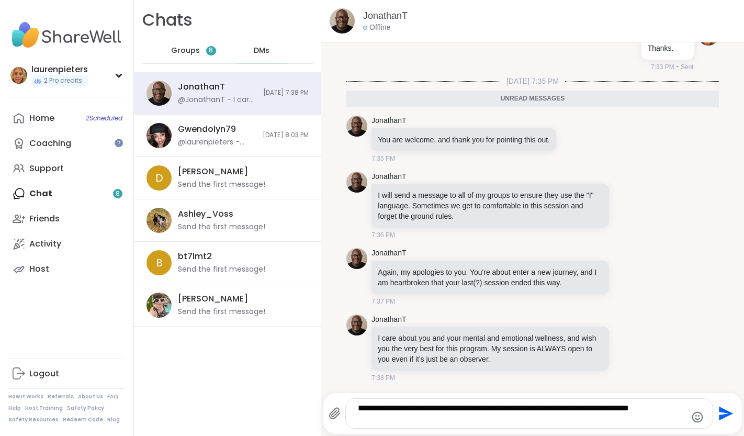
scroll to position [5207, 0]
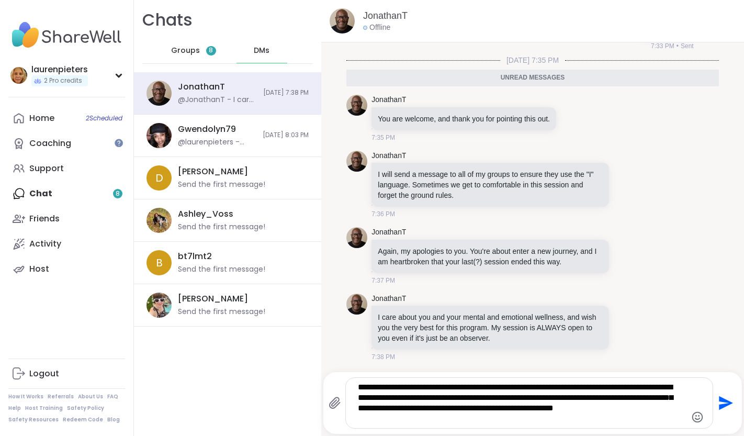
type textarea "**********"
click at [720, 406] on icon "Send" at bounding box center [727, 403] width 14 height 14
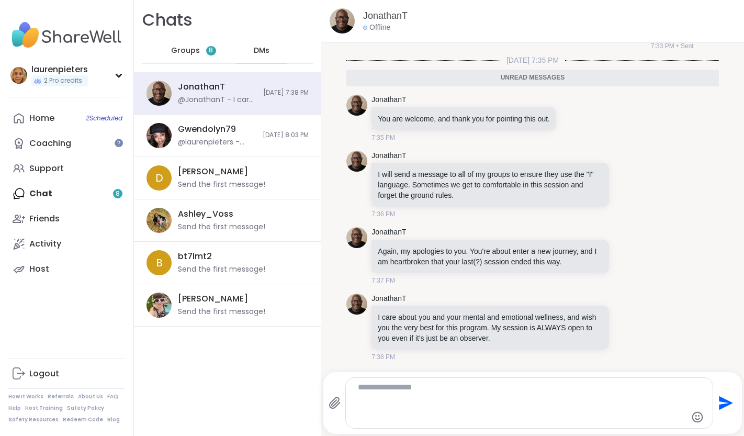
scroll to position [5289, 0]
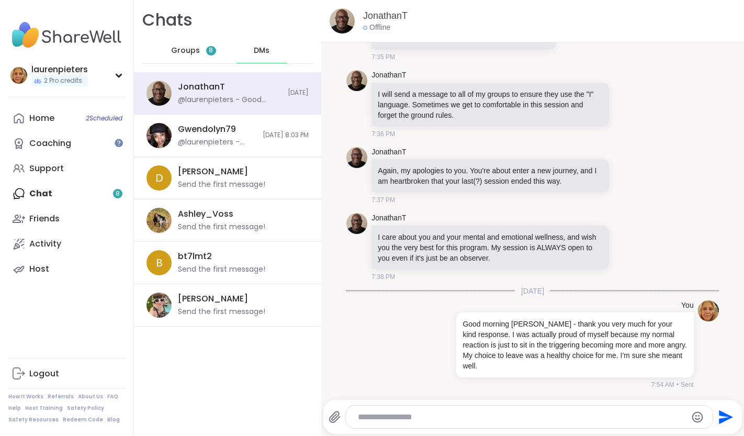
click at [435, 427] on div at bounding box center [529, 417] width 367 height 23
click at [443, 416] on textarea "Type your message" at bounding box center [520, 417] width 325 height 10
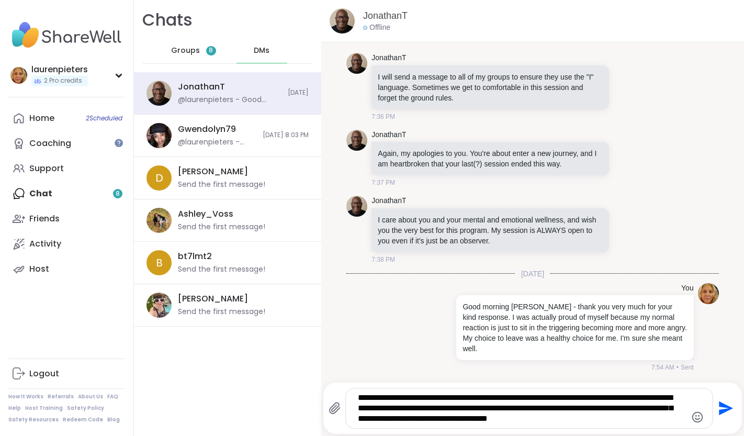
type textarea "**********"
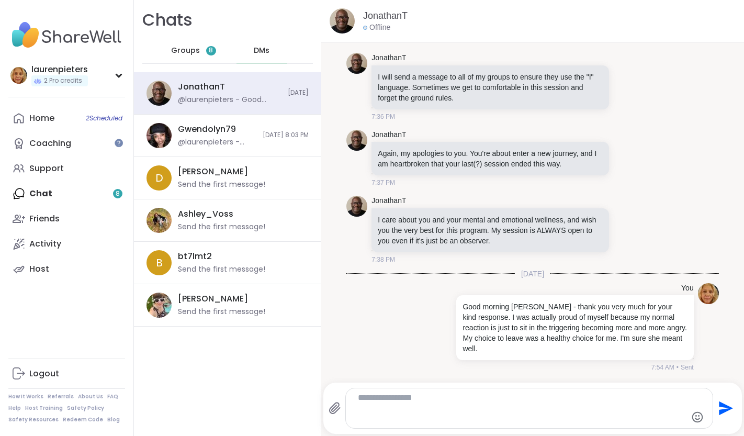
scroll to position [5377, 0]
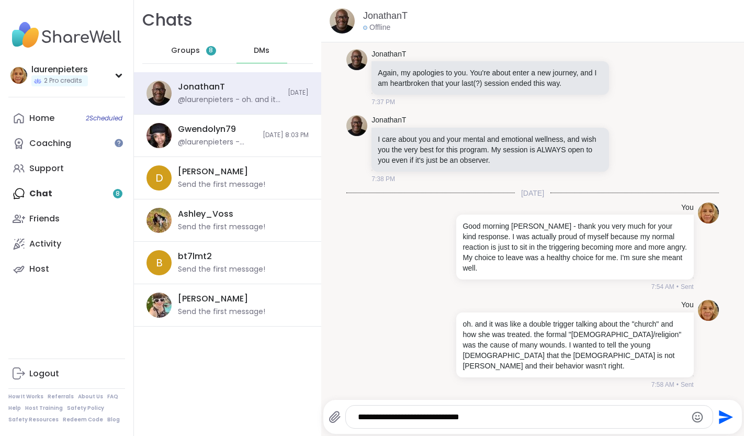
type textarea "**********"
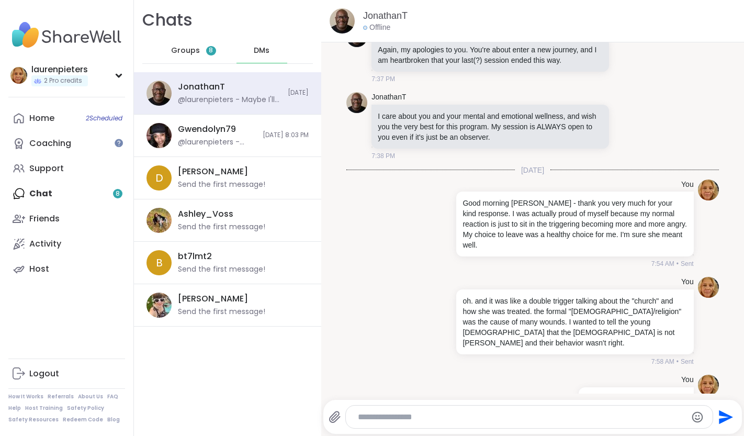
scroll to position [5433, 0]
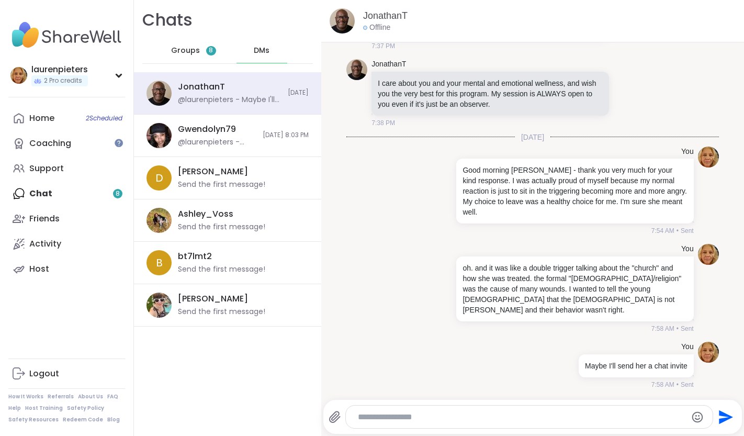
click at [188, 51] on span "Groups" at bounding box center [185, 51] width 29 height 10
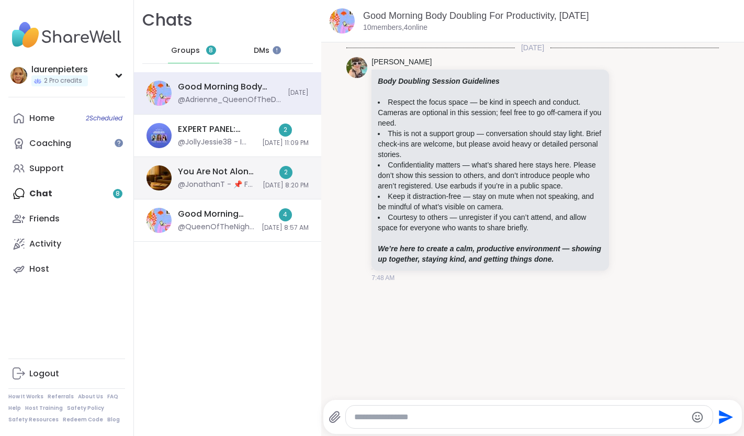
click at [195, 178] on div "You Are Not Alone With This, Sep 14 @JonathanT - 📌 Full Safety + Community Guid…" at bounding box center [217, 178] width 79 height 24
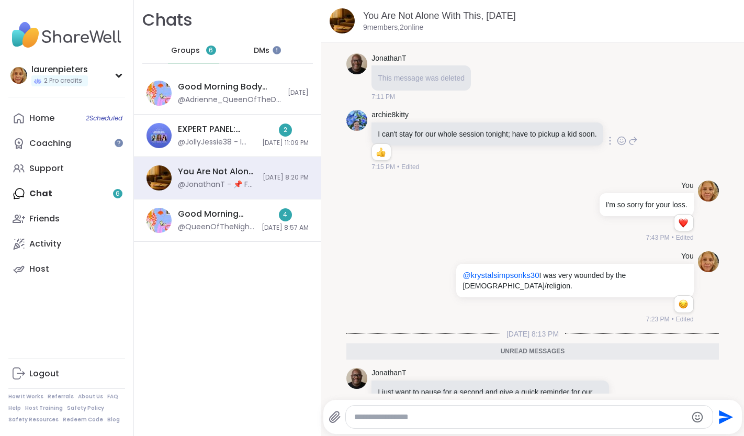
scroll to position [1034, 0]
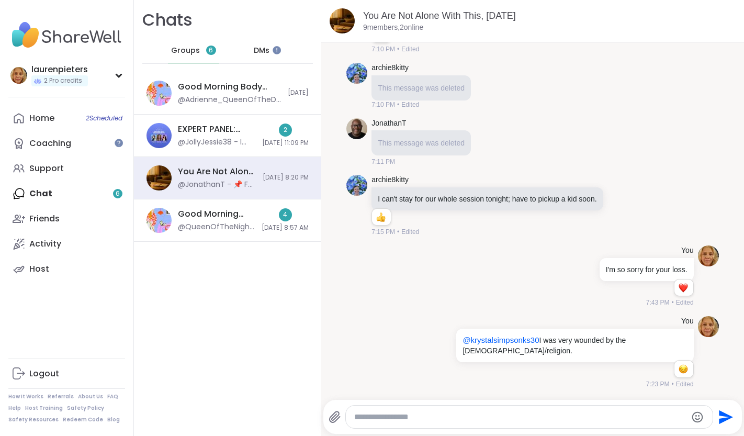
click at [180, 51] on span "Groups" at bounding box center [185, 51] width 29 height 10
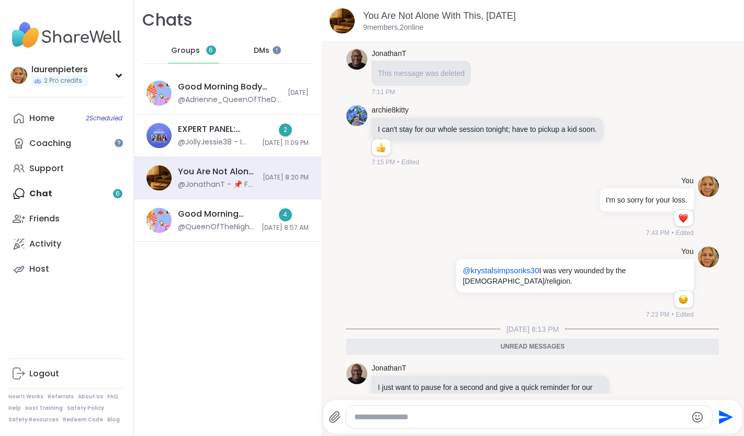
scroll to position [1151, 0]
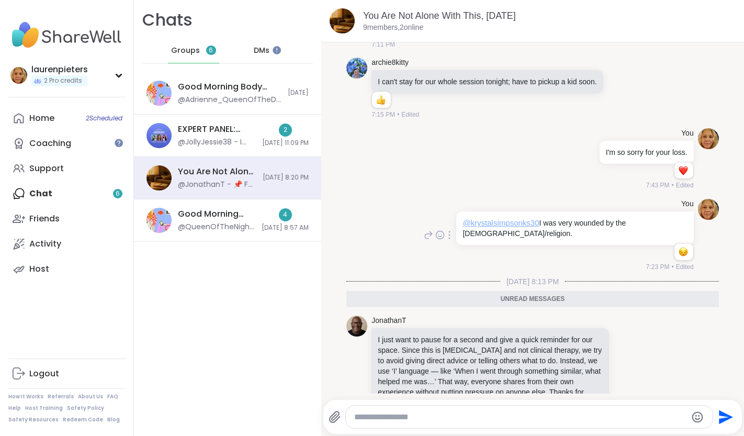
click at [499, 227] on span "@krystalsimpsonks30" at bounding box center [501, 222] width 76 height 9
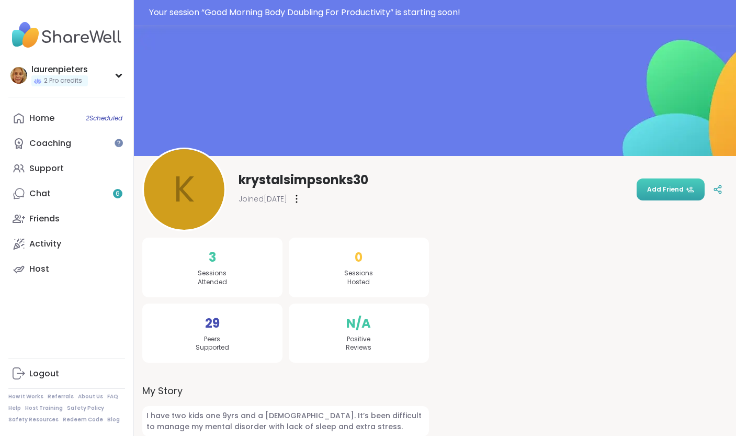
click at [659, 189] on span "Add Friend" at bounding box center [670, 189] width 47 height 9
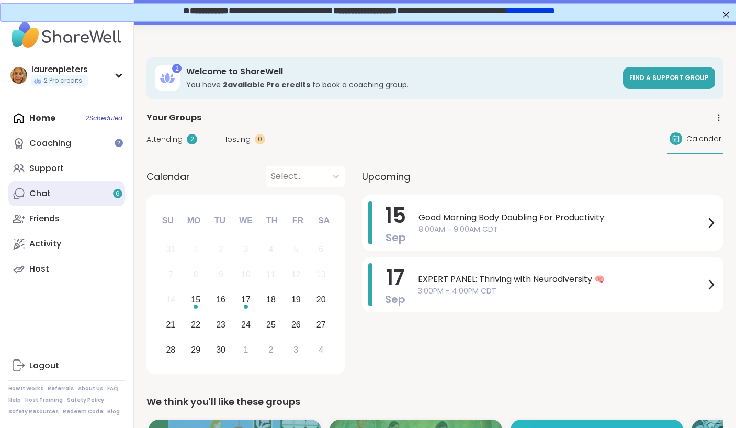
click at [83, 189] on link "Chat 6" at bounding box center [66, 193] width 117 height 25
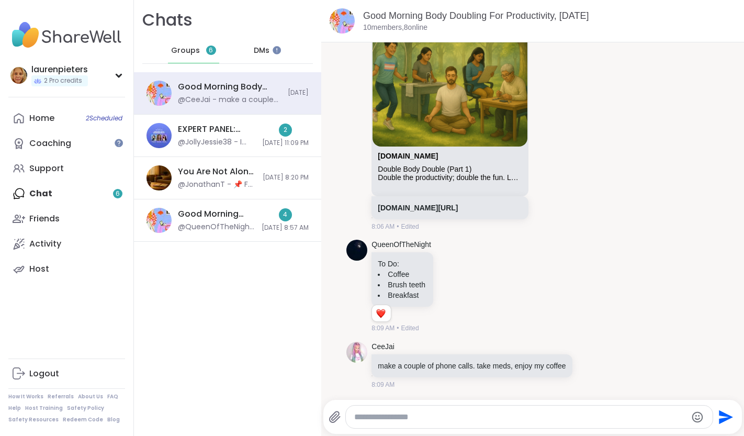
click at [264, 49] on div "DMs" at bounding box center [262, 50] width 51 height 25
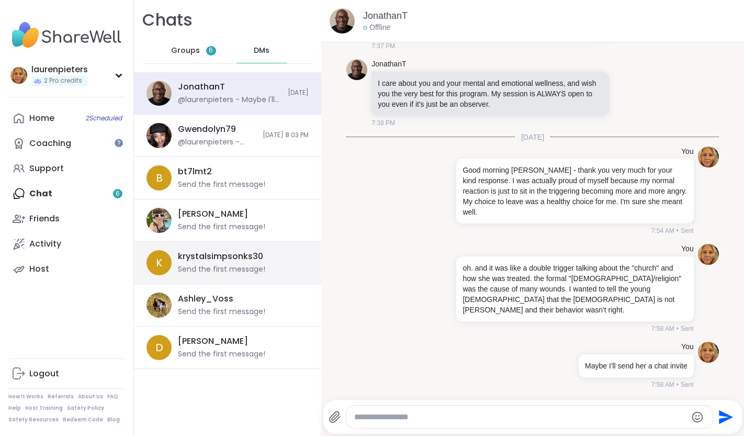
click at [236, 258] on div "krystalsimpsonks30" at bounding box center [220, 257] width 85 height 12
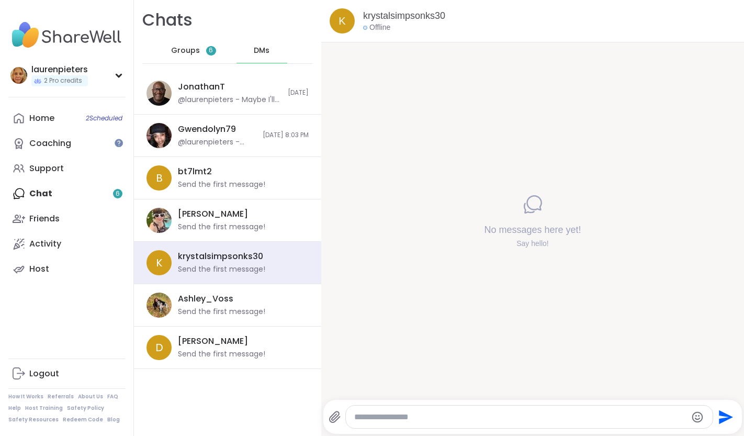
click at [394, 418] on textarea "Type your message" at bounding box center [520, 417] width 332 height 10
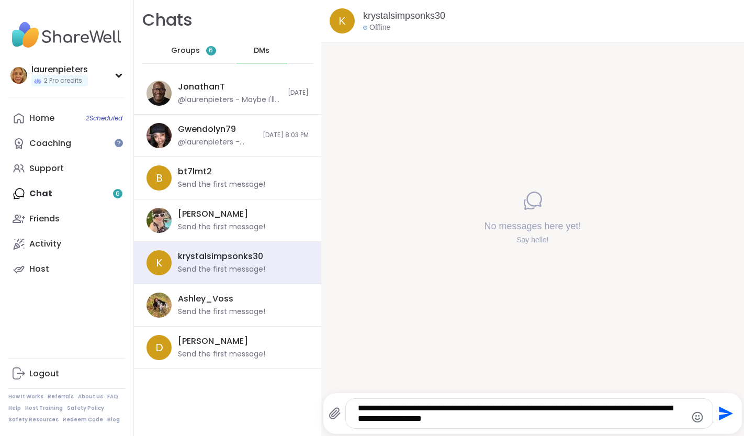
type textarea "**********"
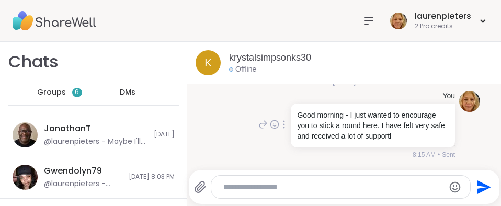
scroll to position [74, 0]
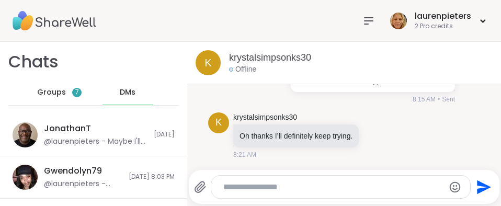
click at [289, 187] on textarea "Type your message" at bounding box center [331, 187] width 217 height 10
click at [377, 139] on icon at bounding box center [377, 135] width 9 height 10
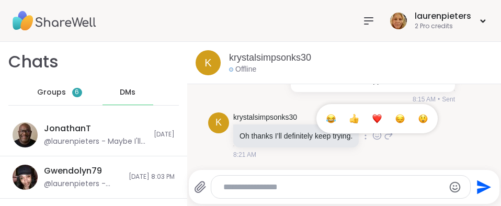
click at [376, 117] on div "Select Reaction: Heart" at bounding box center [377, 118] width 9 height 9
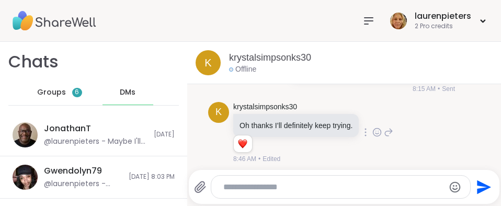
scroll to position [89, 0]
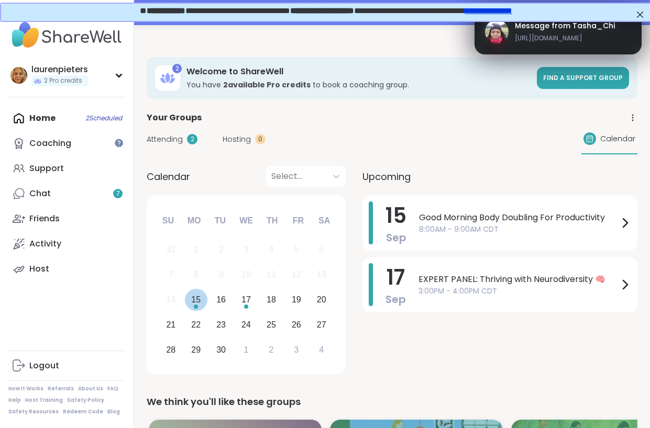
click at [196, 297] on div "15" at bounding box center [195, 300] width 9 height 14
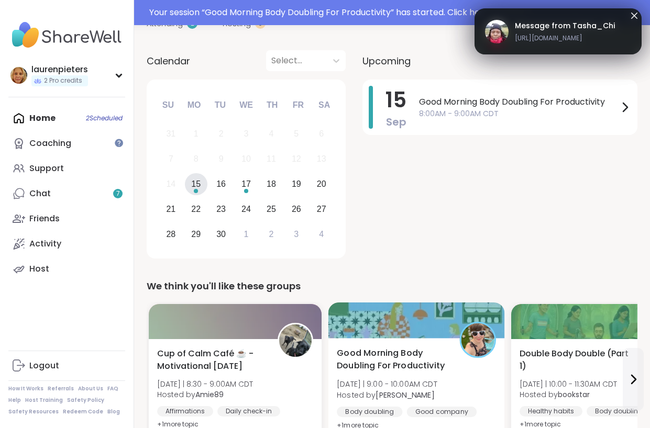
scroll to position [209, 0]
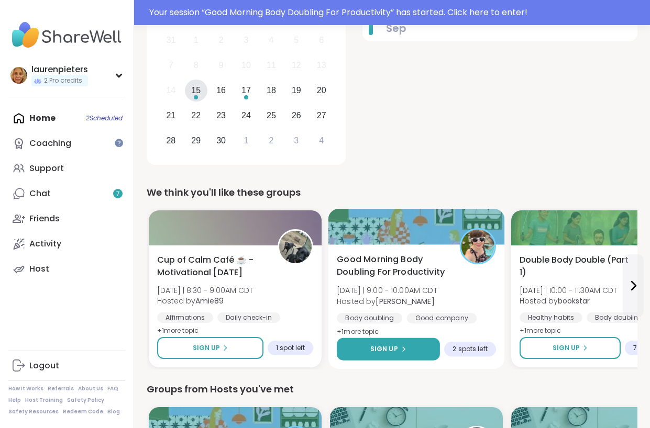
click at [393, 349] on span "Sign Up" at bounding box center [384, 348] width 28 height 9
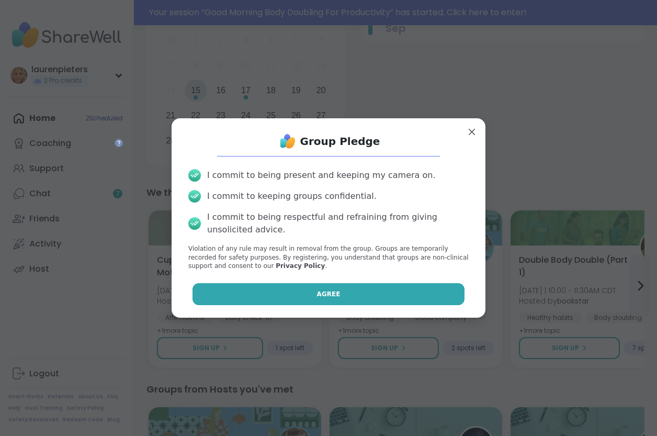
click at [319, 293] on span "Agree" at bounding box center [329, 293] width 24 height 9
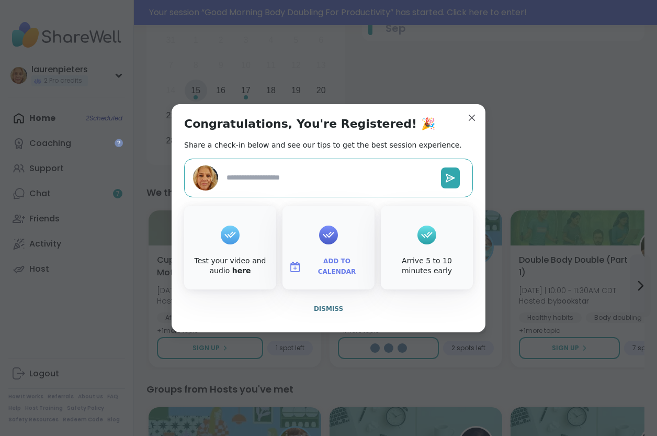
type textarea "*"
